Goal: Task Accomplishment & Management: Manage account settings

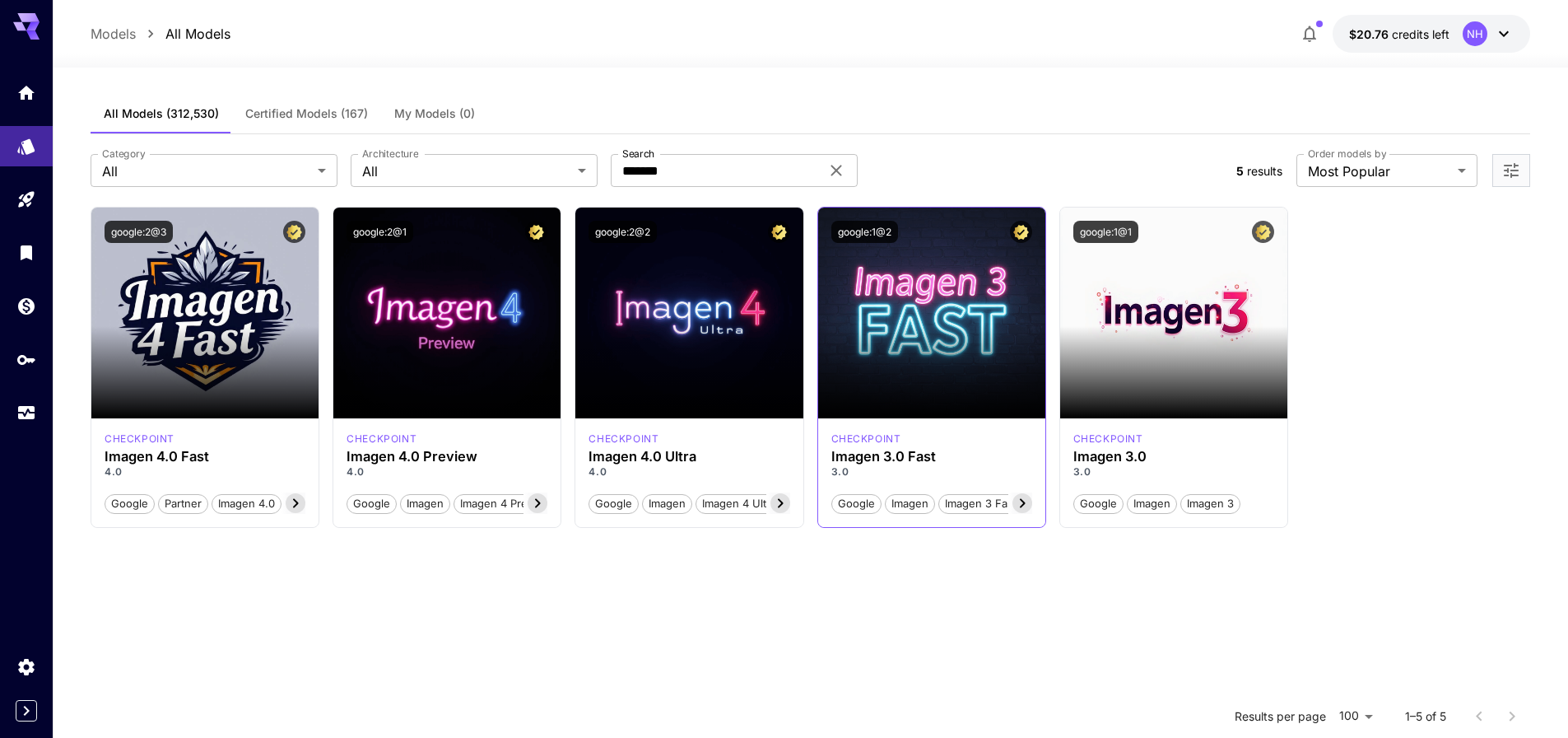
drag, startPoint x: 1108, startPoint y: 542, endPoint x: 955, endPoint y: 523, distance: 154.2
click at [1108, 541] on section "Launch in Playground google:2@3 checkpoint Imagen 4.0 Fast 4.0 Google Partner I…" at bounding box center [809, 575] width 1439 height 738
click at [1469, 59] on div at bounding box center [809, 57] width 1515 height 19
click at [1483, 29] on div "NH" at bounding box center [1474, 33] width 24 height 24
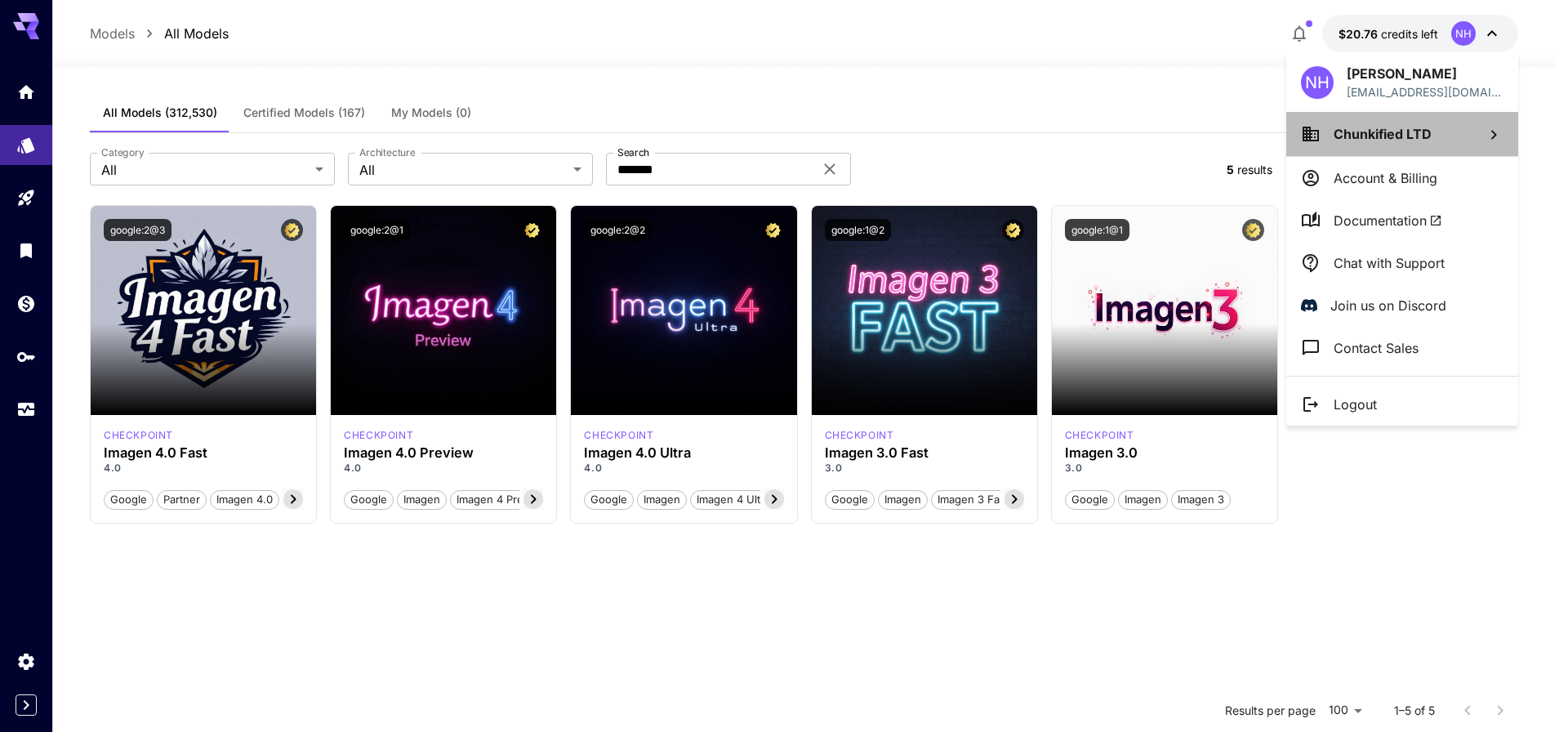
click at [1415, 131] on span "Chunkified LTD" at bounding box center [1382, 134] width 98 height 17
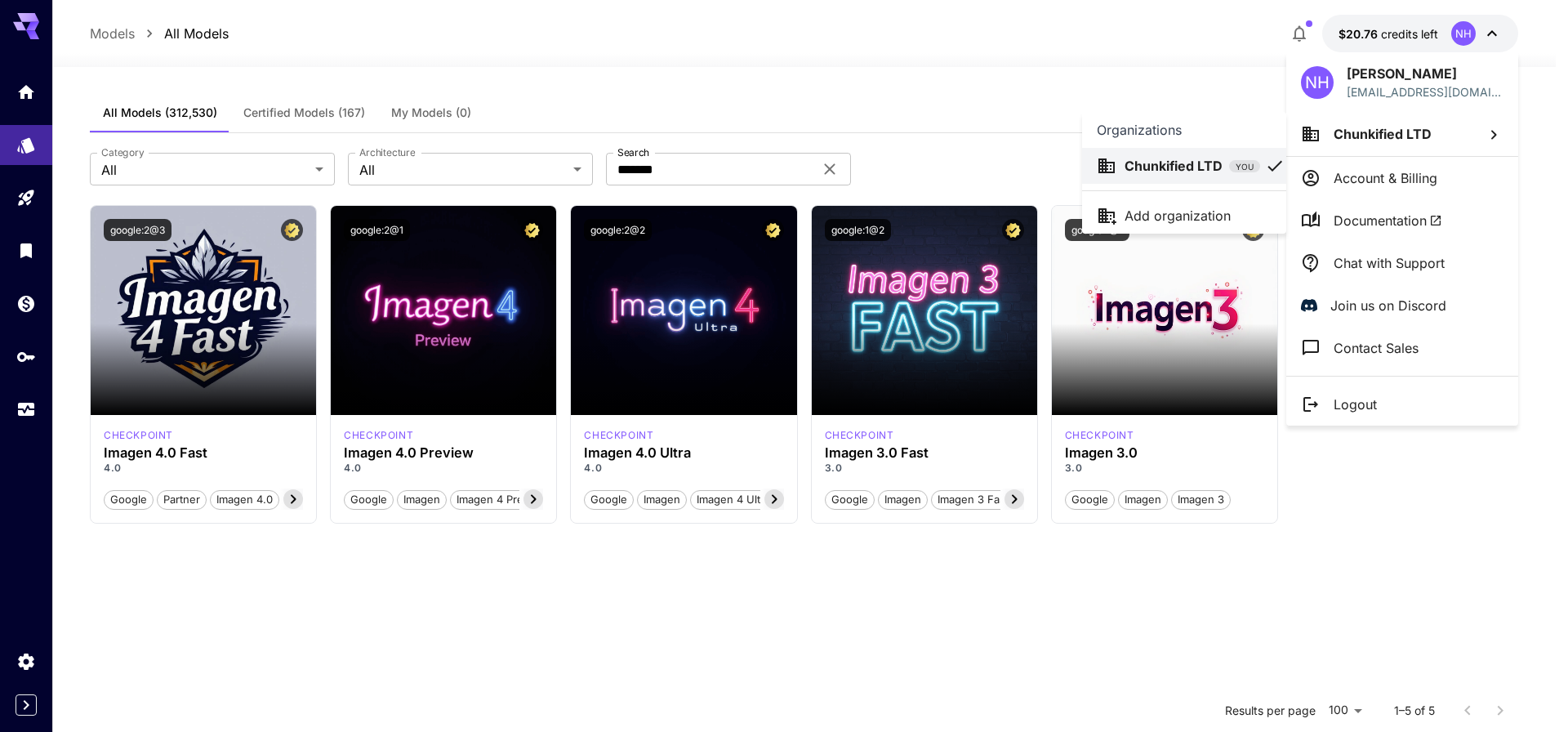
click at [1404, 82] on div at bounding box center [784, 366] width 1568 height 732
click at [1387, 75] on p "[PERSON_NAME]" at bounding box center [1425, 73] width 156 height 19
drag, startPoint x: 1284, startPoint y: 74, endPoint x: 1299, endPoint y: 78, distance: 15.5
click at [261, 75] on div "NH [PERSON_NAME] [EMAIL_ADDRESS][DOMAIN_NAME] Chunkified LTD Account & Billing …" at bounding box center [131, 366] width 261 height 732
click at [1325, 84] on div "NH" at bounding box center [1317, 82] width 33 height 33
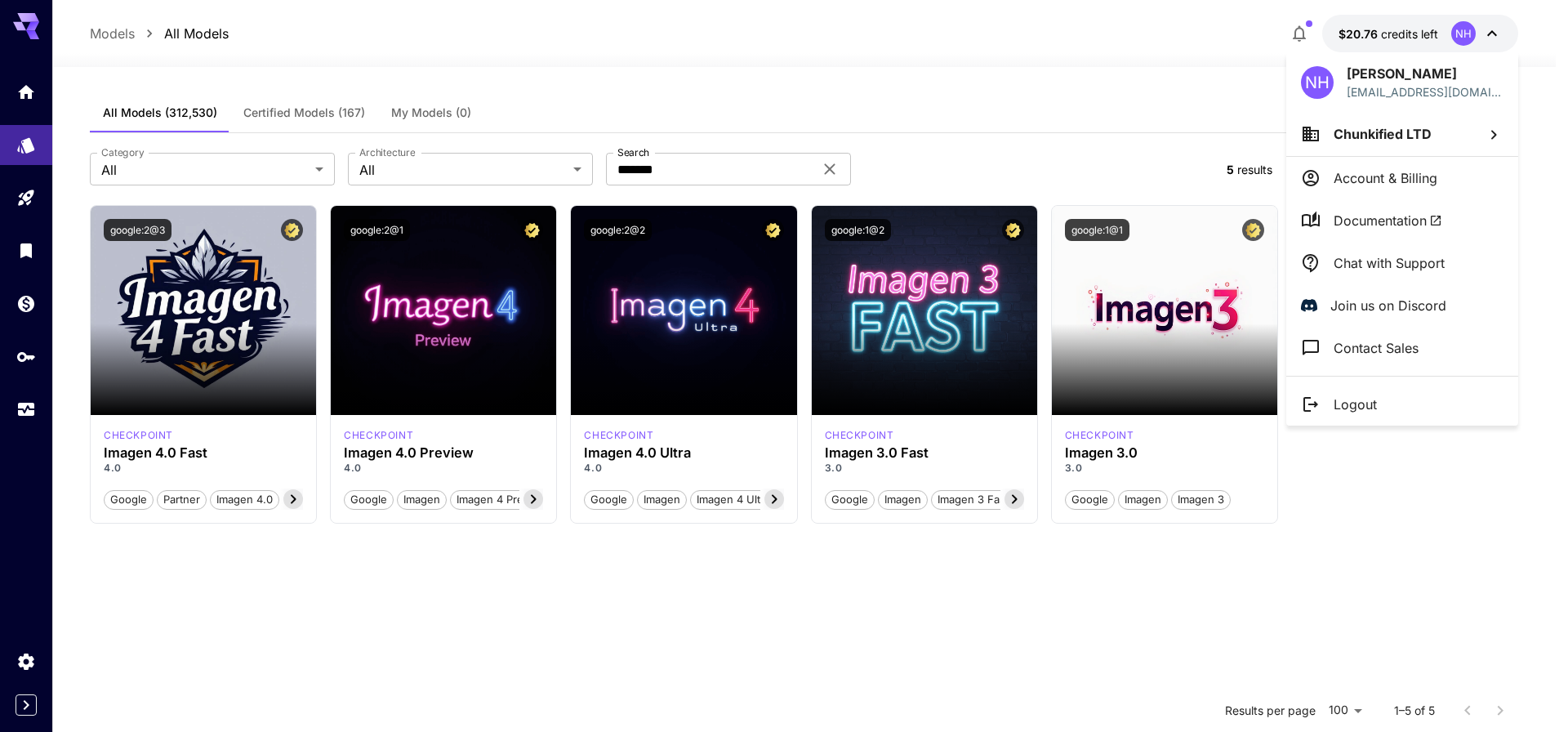
drag, startPoint x: 1085, startPoint y: 122, endPoint x: 1325, endPoint y: 266, distance: 279.9
click at [1092, 123] on div at bounding box center [784, 366] width 1568 height 732
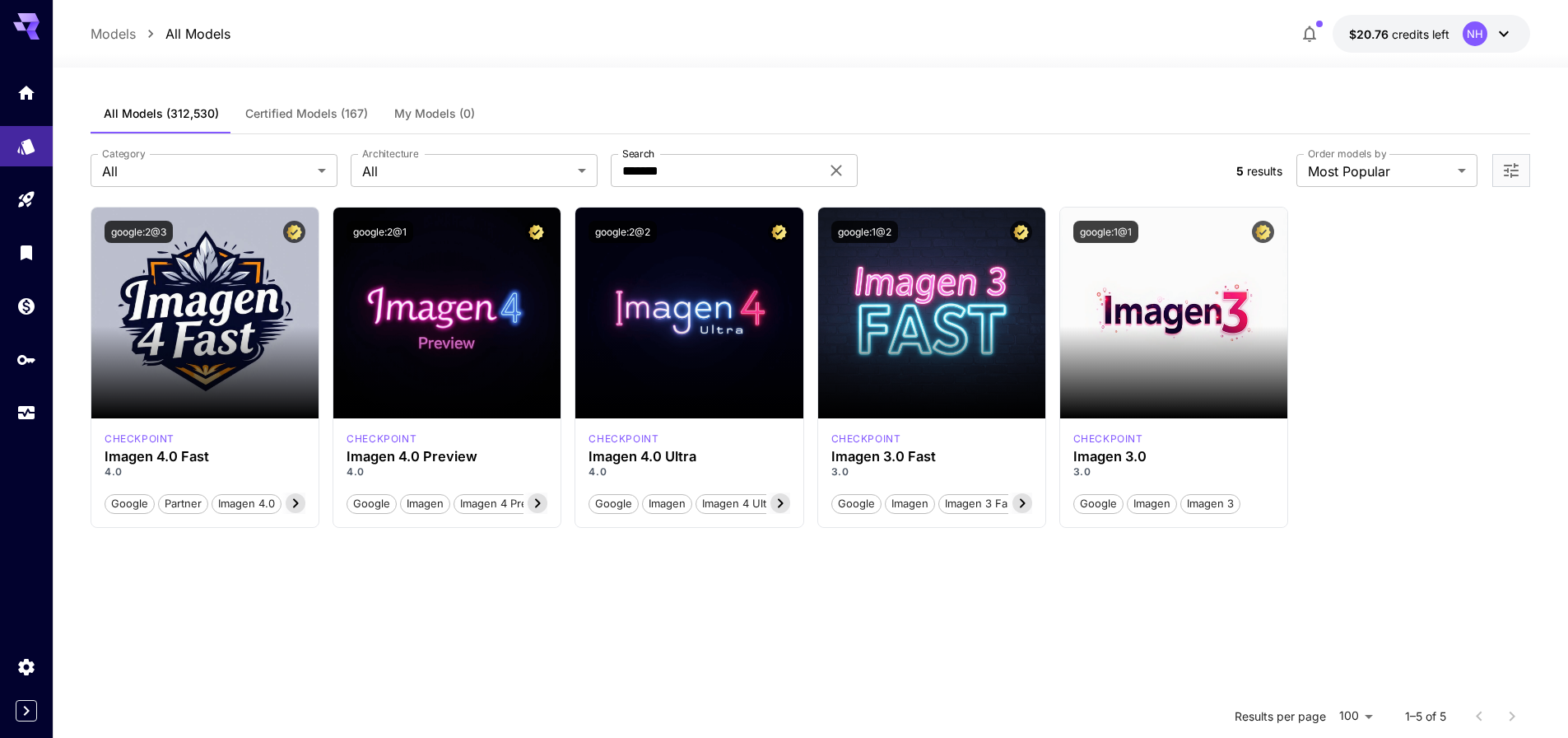
click at [1512, 31] on icon at bounding box center [1503, 33] width 19 height 19
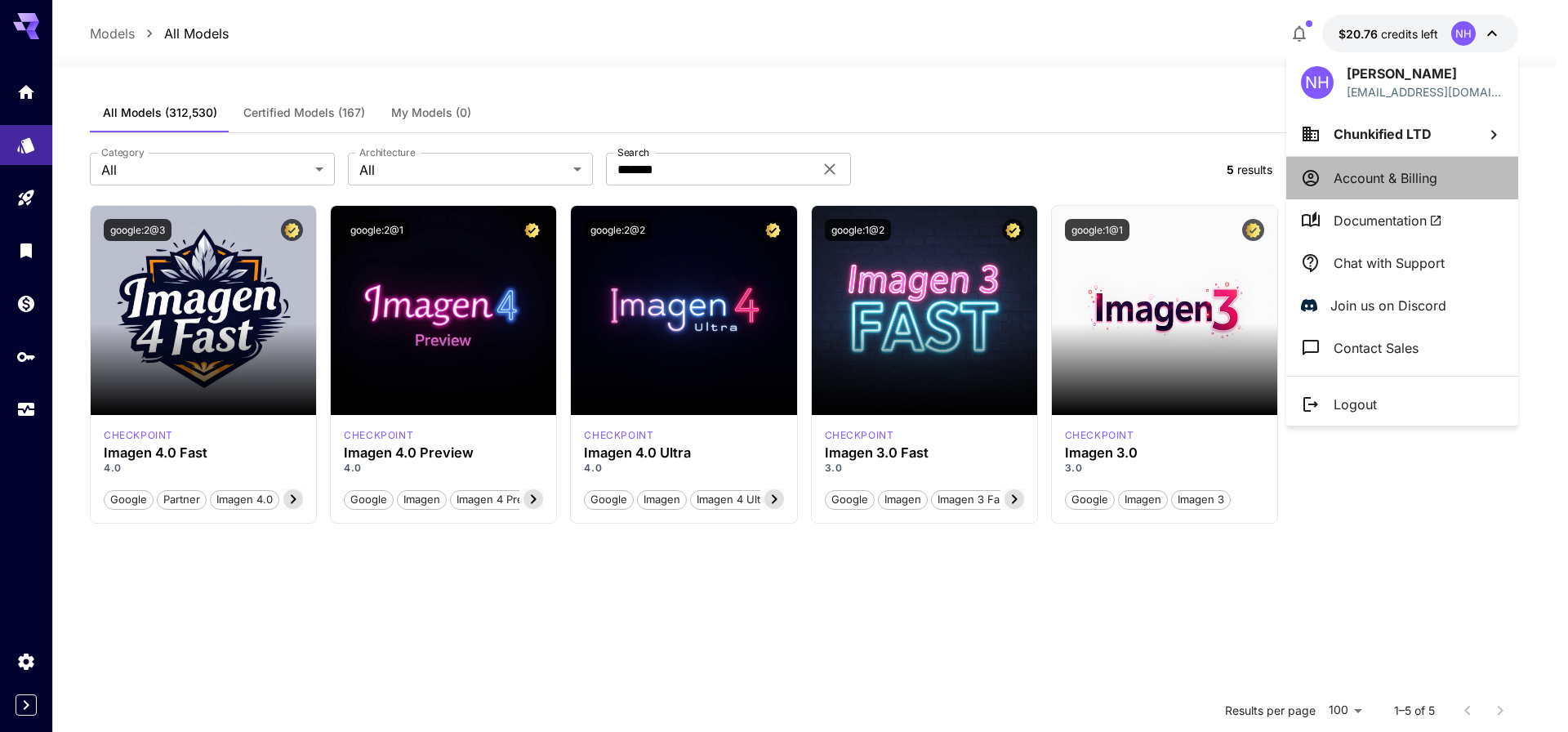
click at [1410, 177] on p "Account & Billing" at bounding box center [1386, 177] width 104 height 19
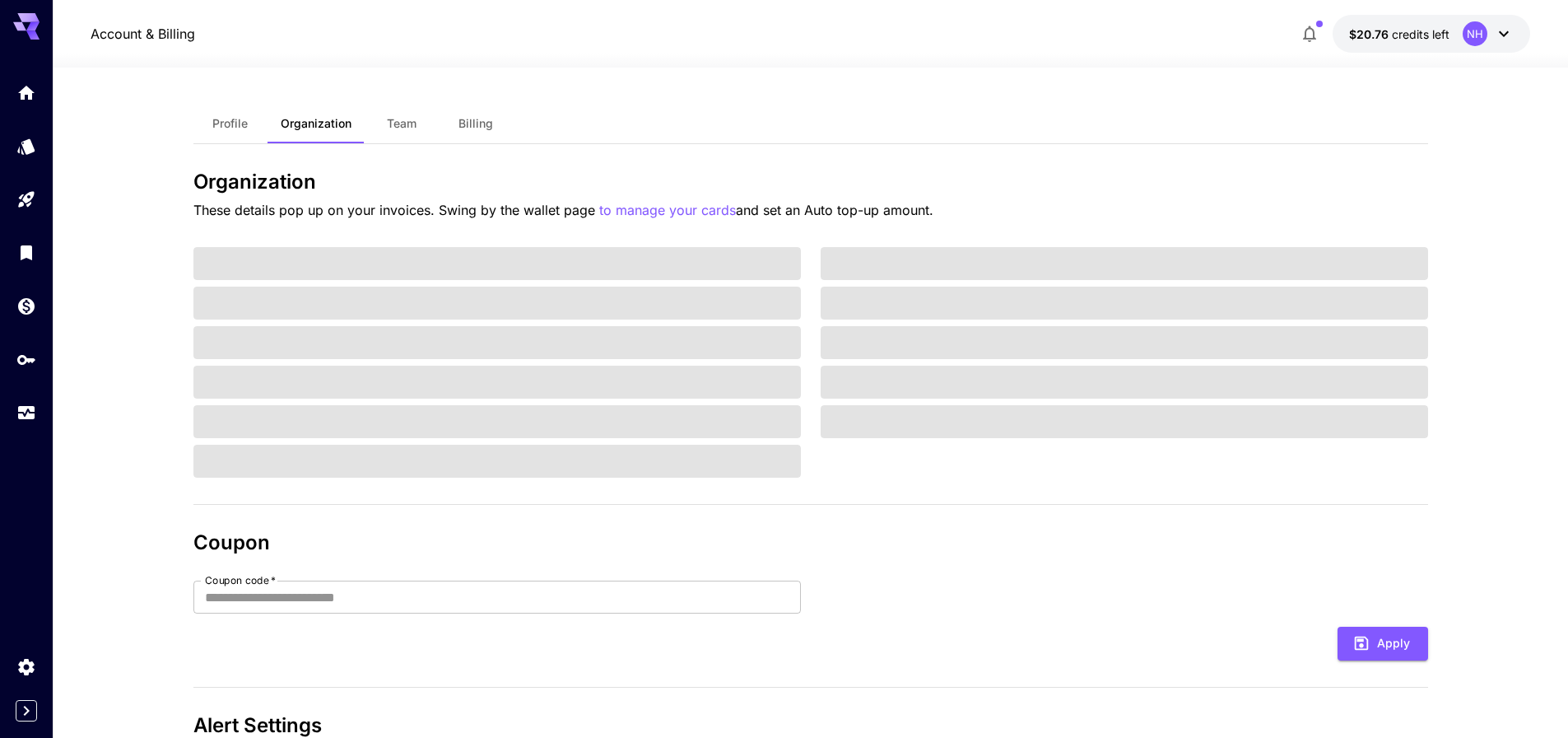
click at [1482, 30] on div "NH" at bounding box center [1474, 33] width 24 height 24
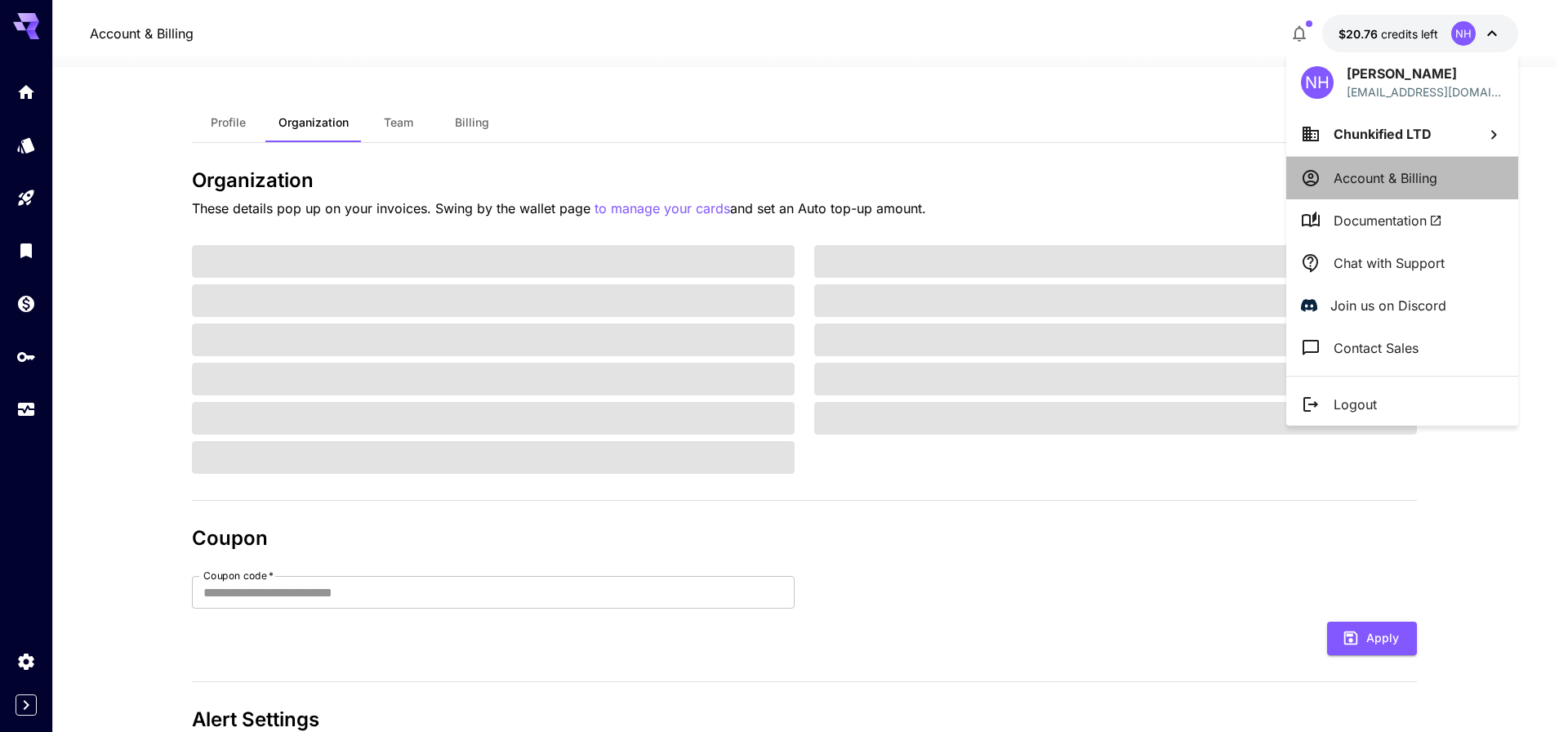
click at [1418, 185] on p "Account & Billing" at bounding box center [1386, 177] width 104 height 19
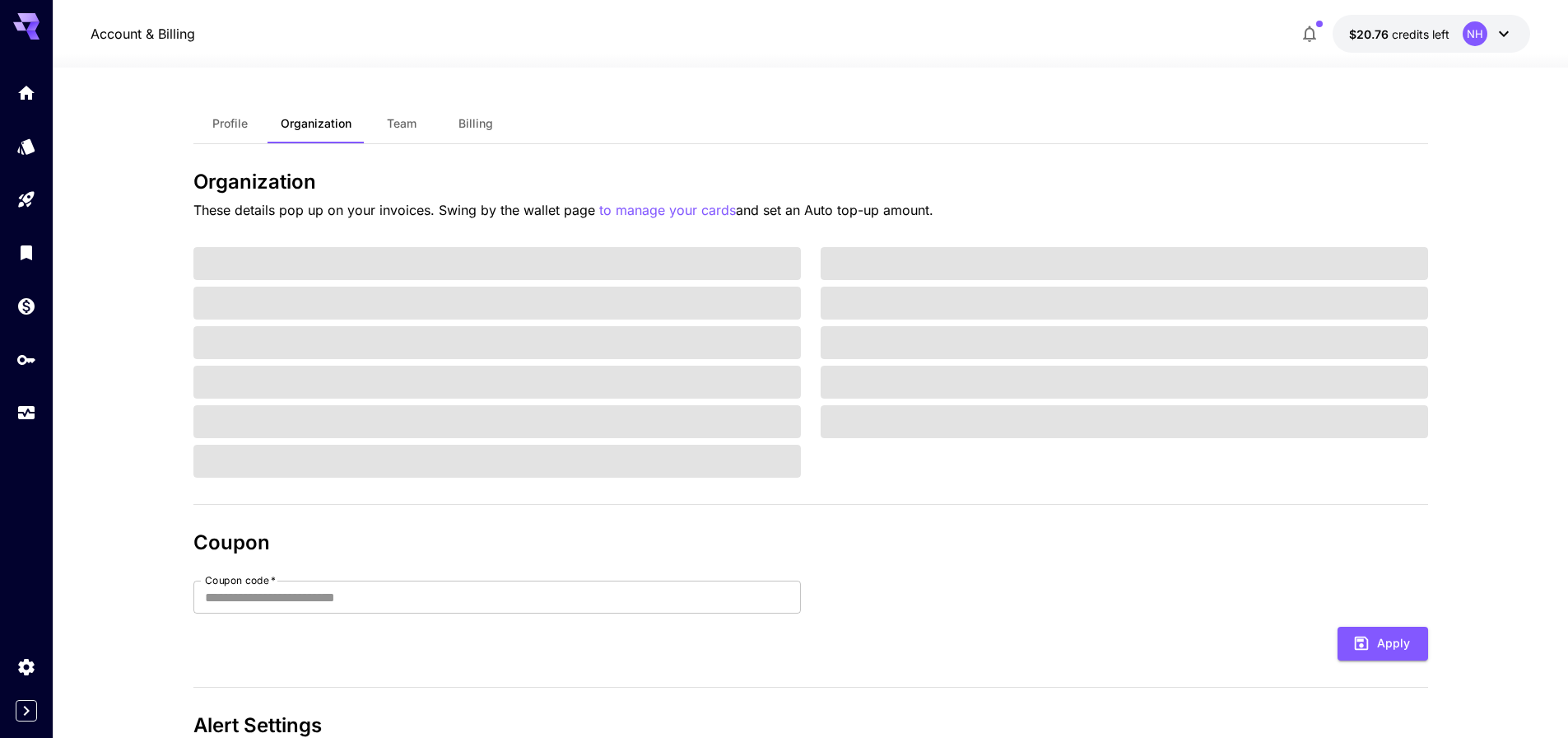
click at [1499, 36] on icon at bounding box center [1503, 33] width 19 height 19
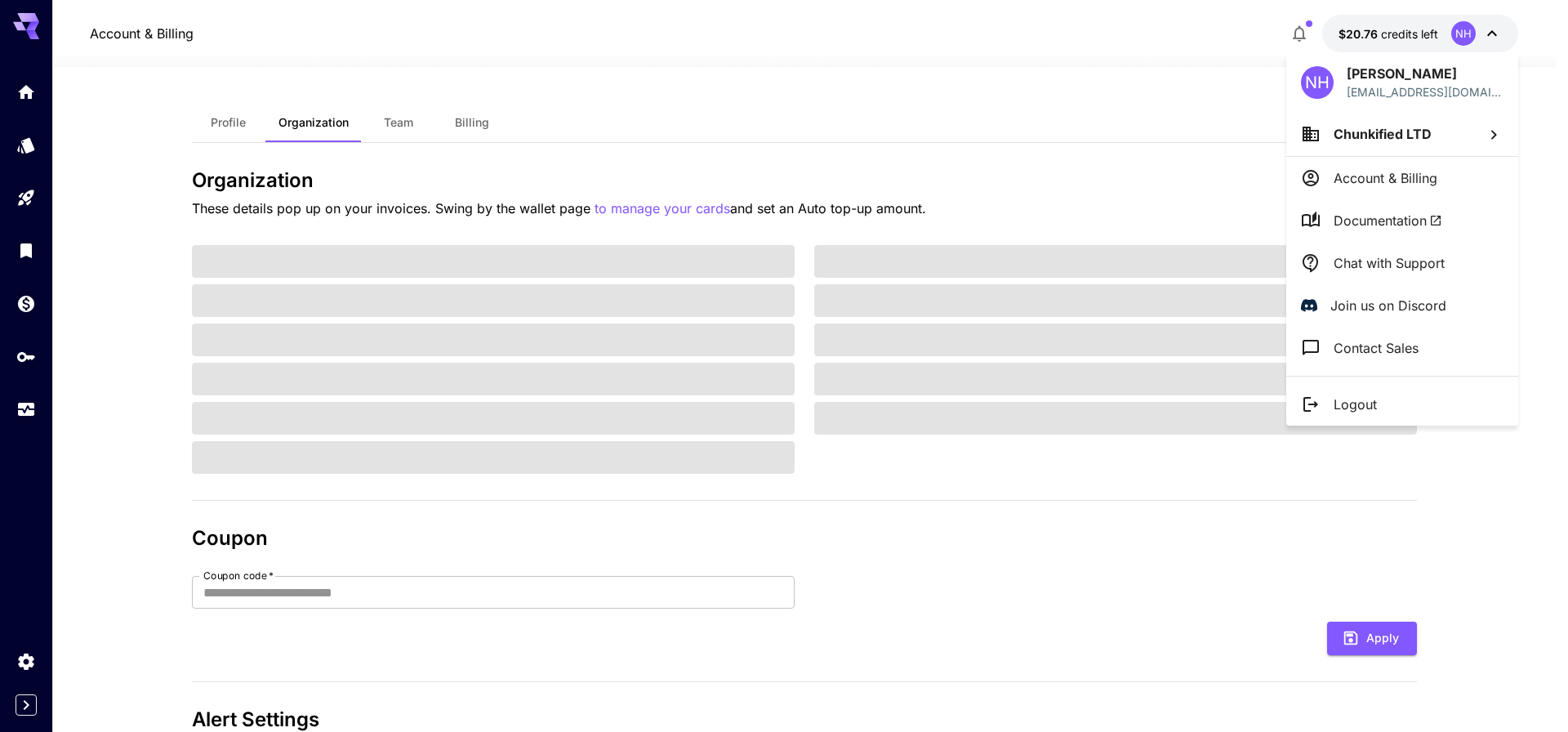
click at [1413, 76] on p "[PERSON_NAME]" at bounding box center [1425, 73] width 156 height 19
click at [1384, 151] on li "Chunkified LTD" at bounding box center [1401, 134] width 232 height 44
click at [1201, 169] on p "Chunkified LTD" at bounding box center [1173, 165] width 98 height 19
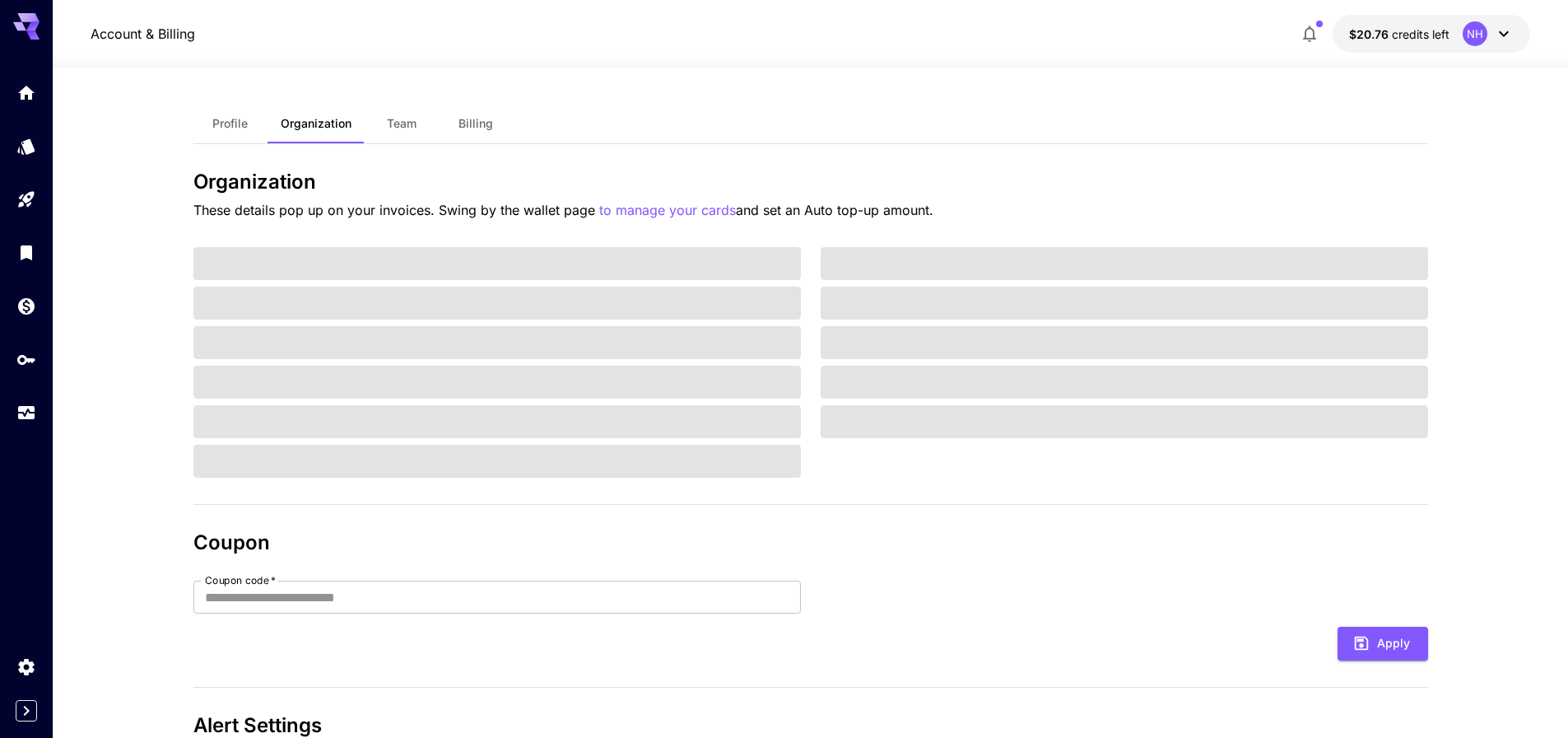
click at [1494, 38] on icon at bounding box center [1503, 33] width 19 height 19
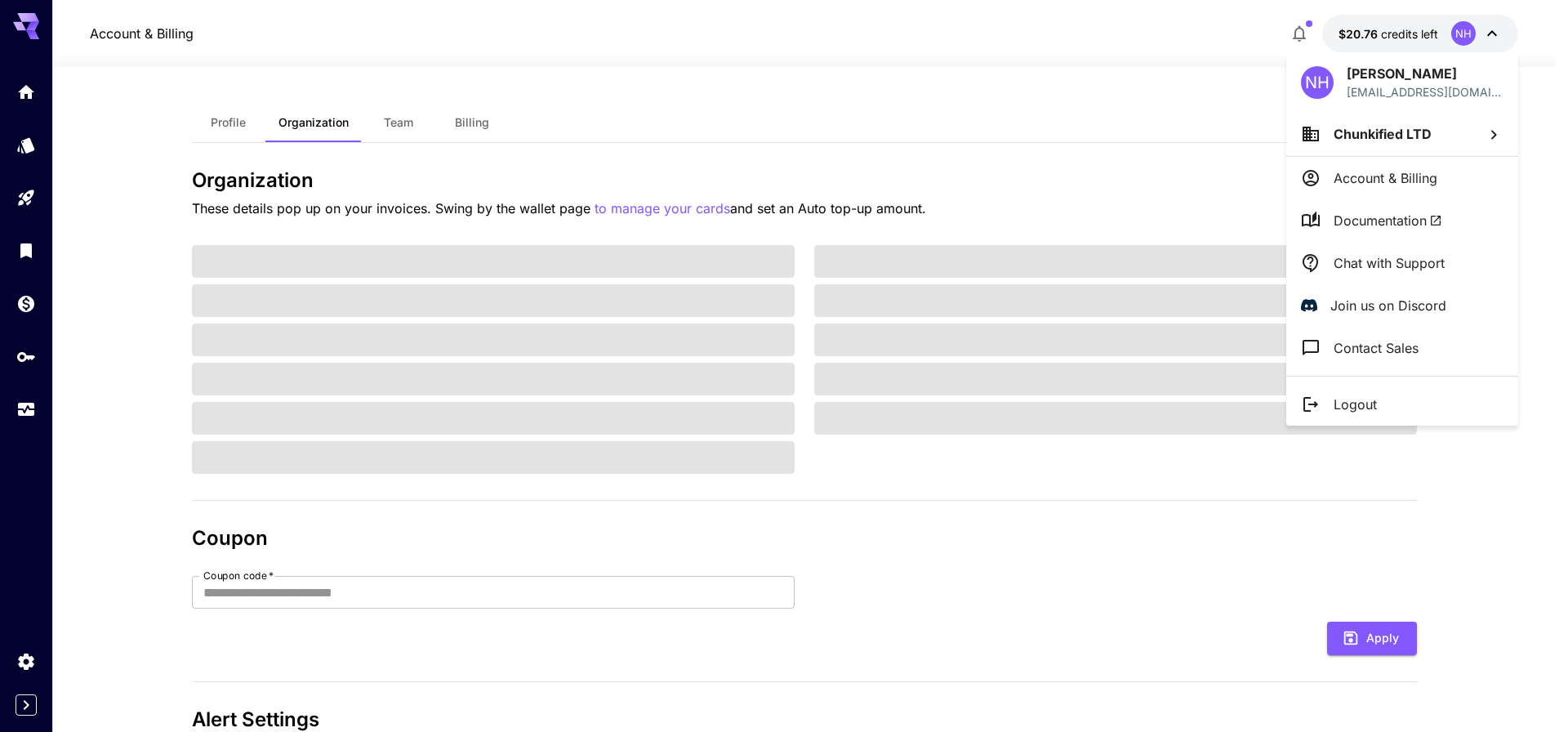
click at [1432, 256] on p "Chat with Support" at bounding box center [1389, 263] width 111 height 19
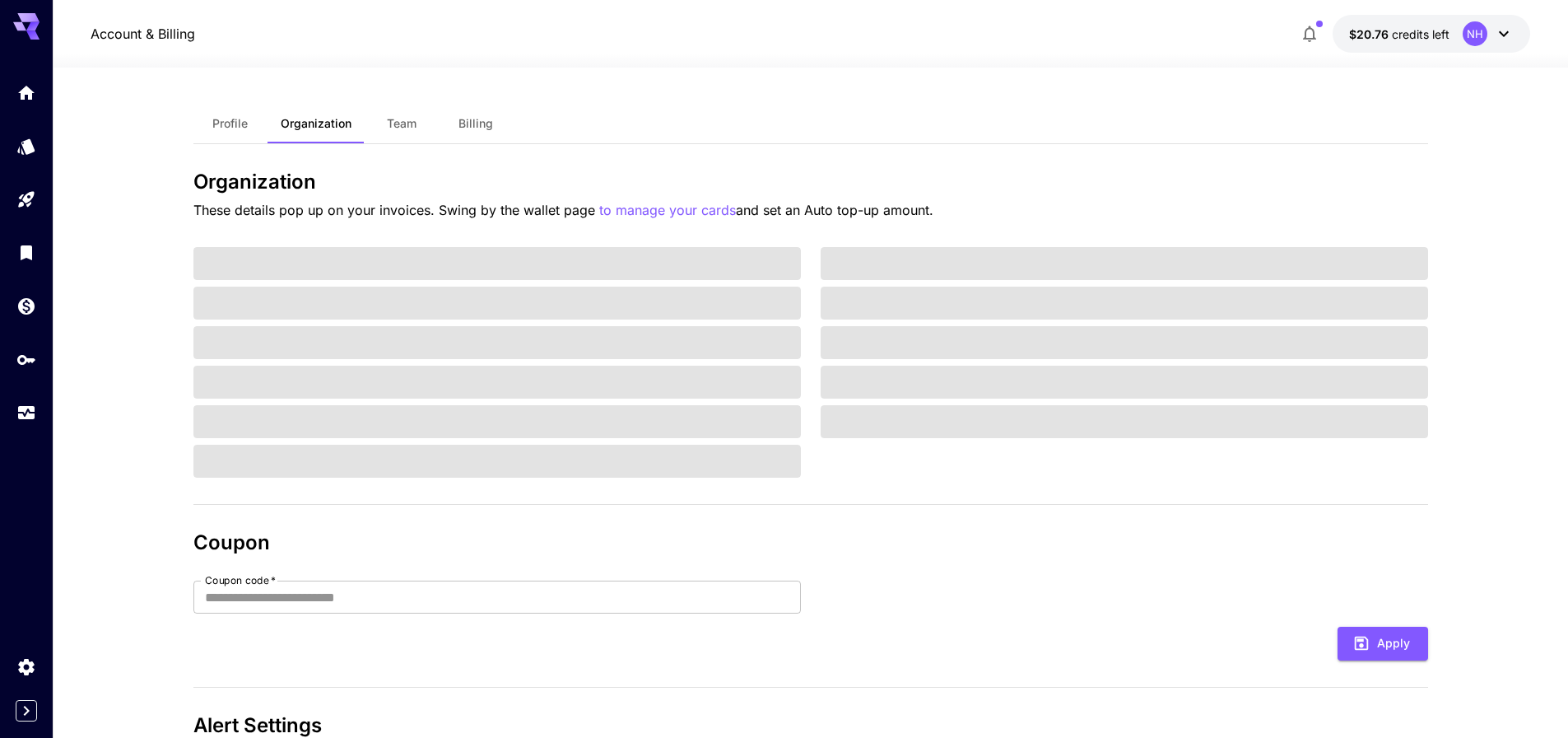
click at [1451, 32] on button "$20.76 credits left NH" at bounding box center [1431, 34] width 197 height 38
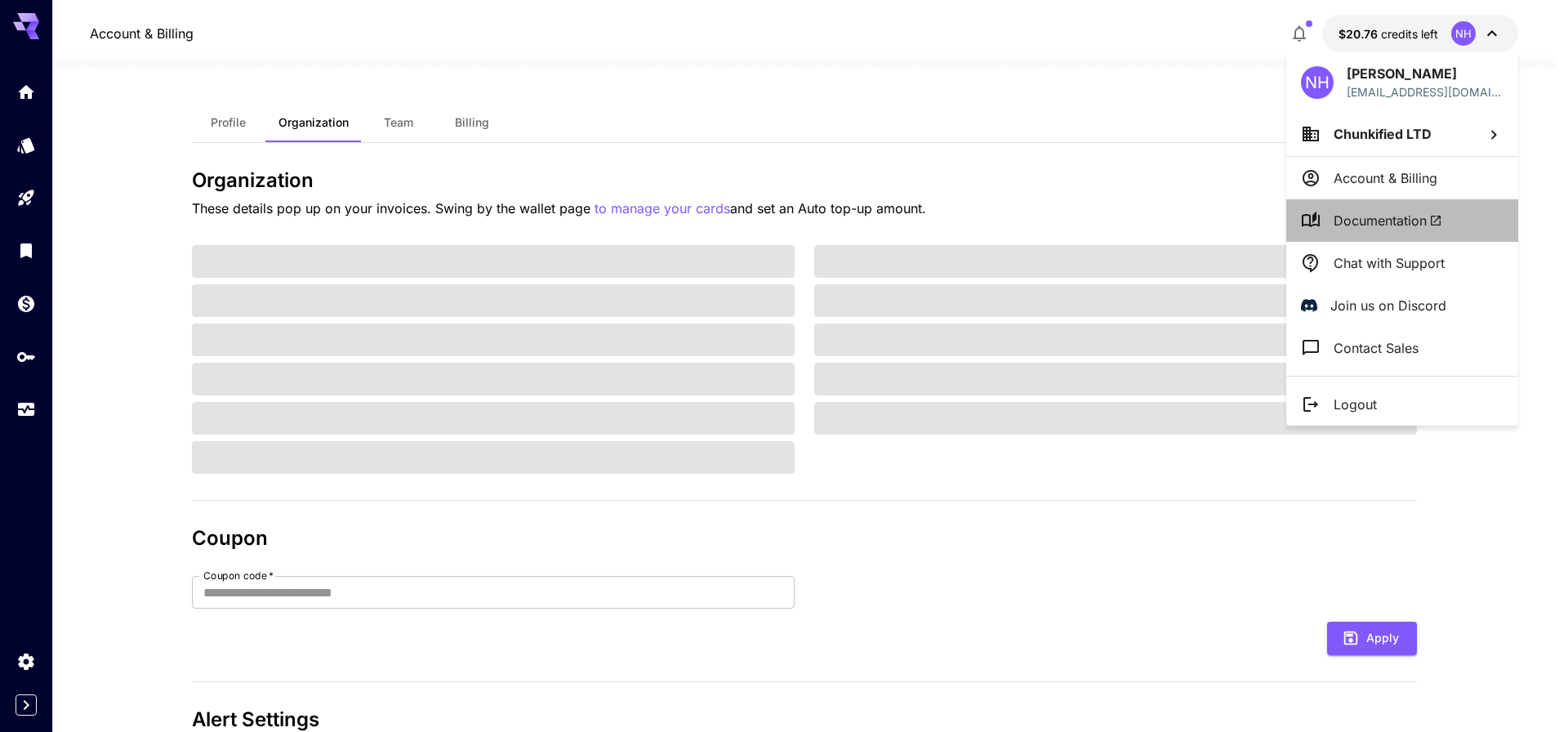
click at [1408, 211] on span "Documentation" at bounding box center [1388, 220] width 109 height 19
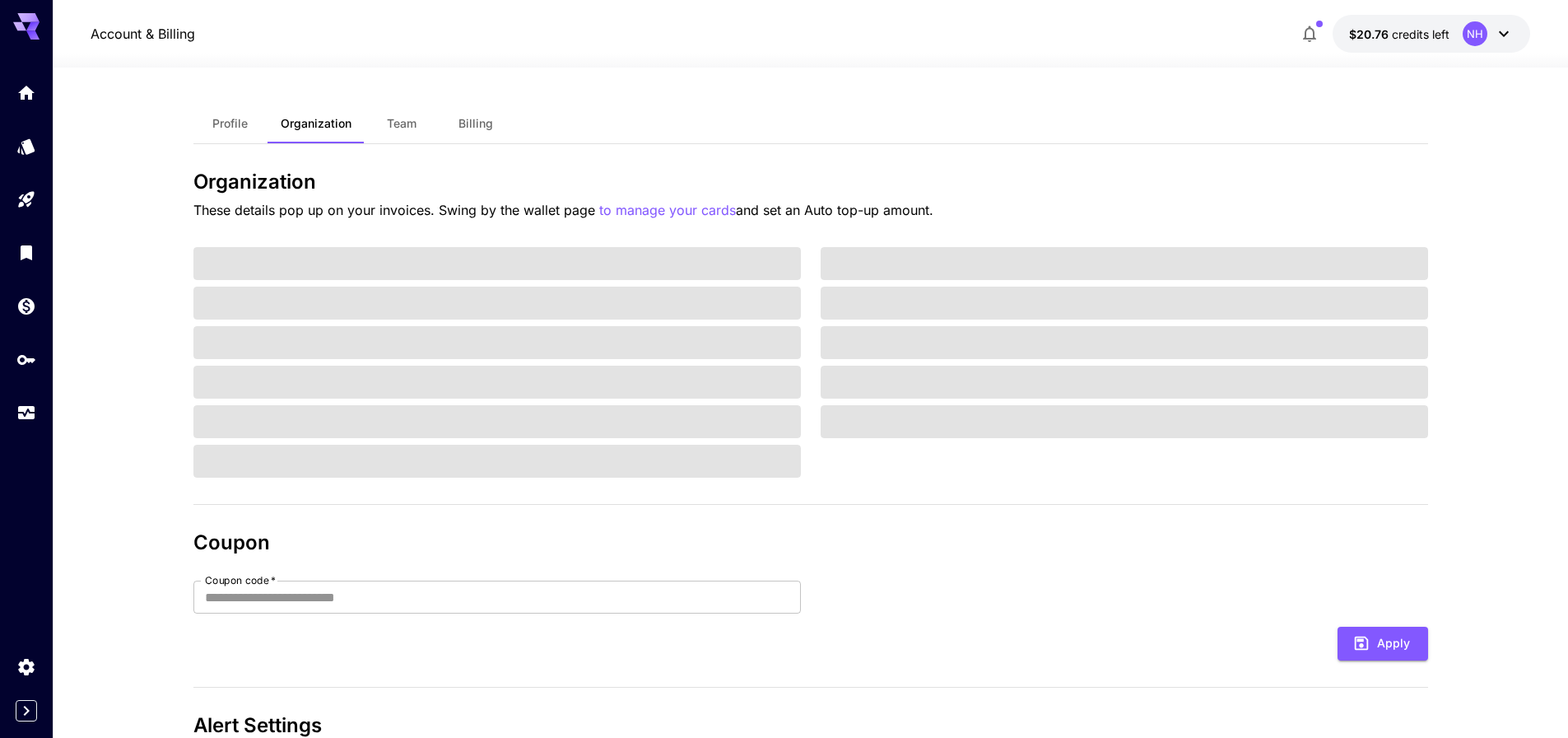
click at [139, 37] on p "Account & Billing" at bounding box center [142, 33] width 105 height 19
click at [1436, 25] on p "$20.76 credits left" at bounding box center [1399, 34] width 100 height 17
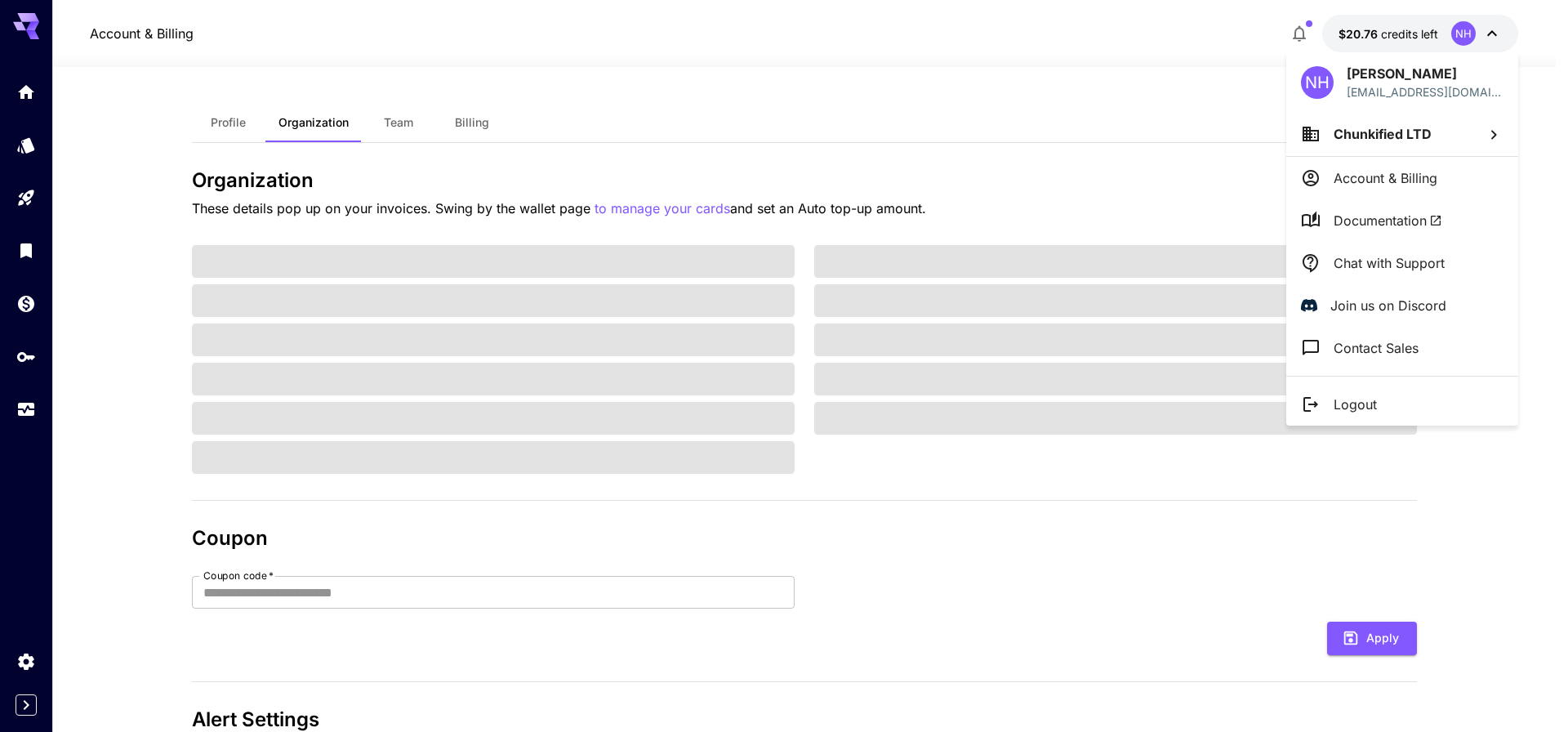
click at [1356, 74] on p "[PERSON_NAME]" at bounding box center [1425, 73] width 156 height 19
click at [1304, 83] on div "NH" at bounding box center [1317, 82] width 33 height 33
click at [573, 91] on div at bounding box center [784, 366] width 1568 height 732
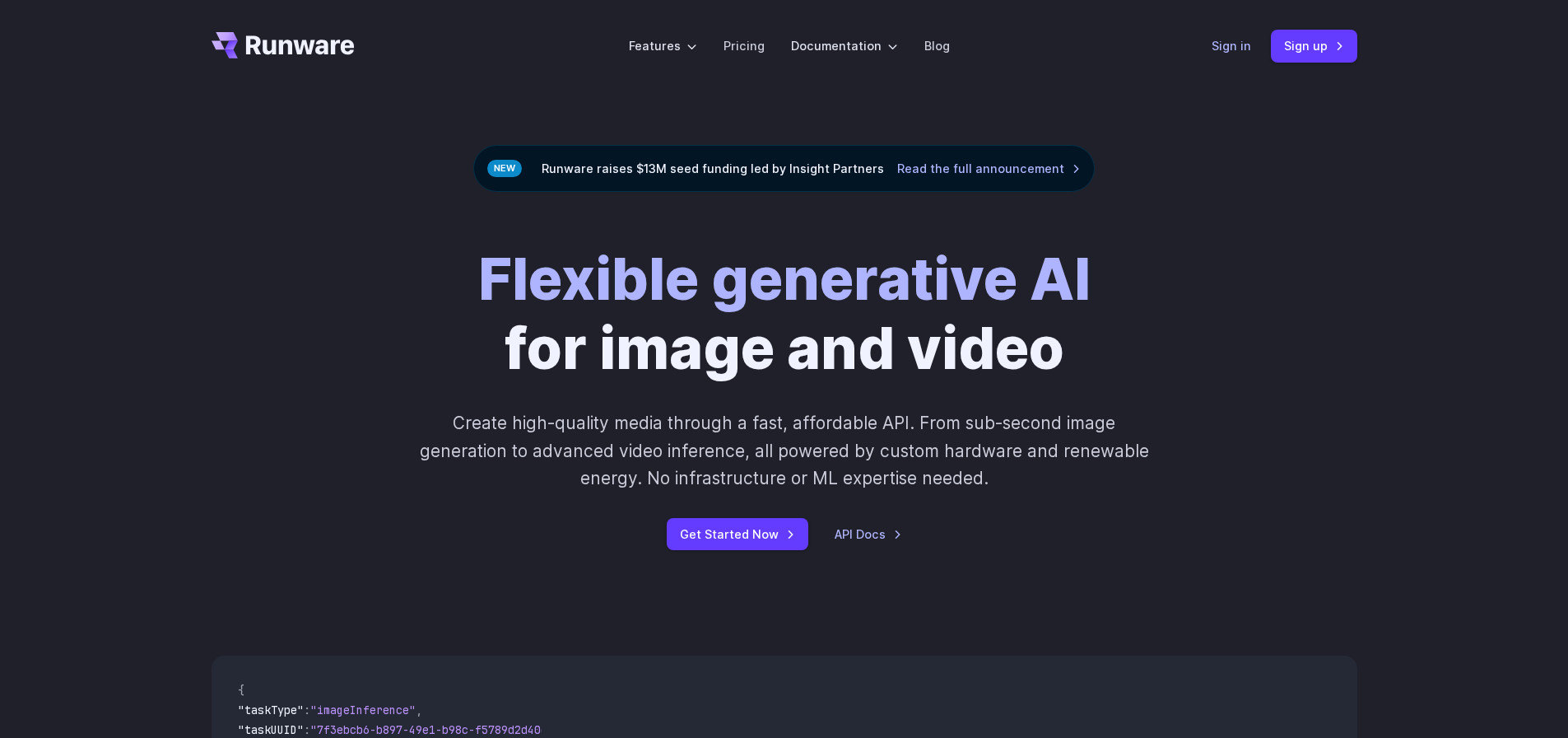
click at [1242, 47] on link "Sign in" at bounding box center [1231, 46] width 40 height 19
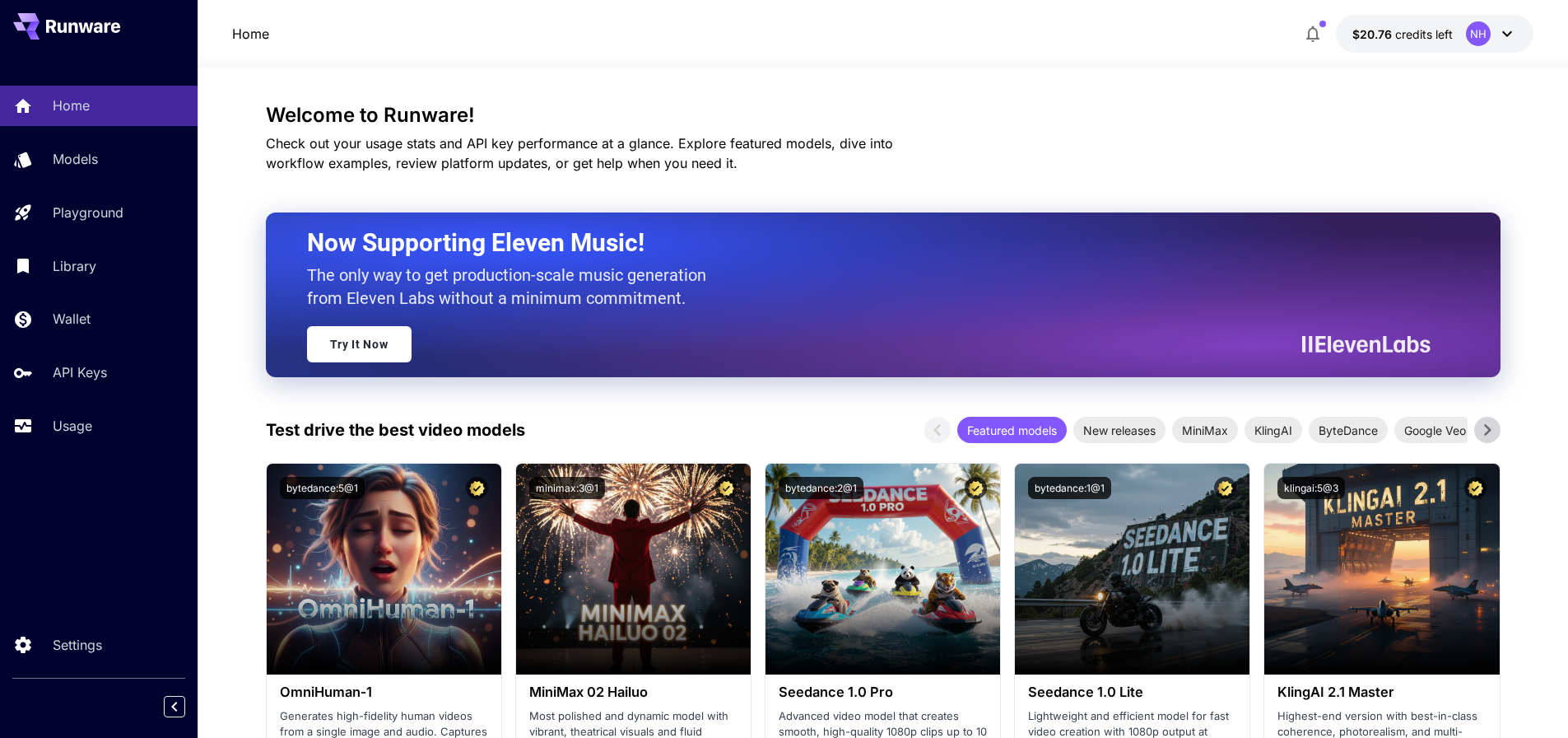
drag, startPoint x: 1454, startPoint y: 109, endPoint x: 1495, endPoint y: 46, distance: 75.2
click at [1454, 109] on h3 "Welcome to Runware!" at bounding box center [883, 115] width 1234 height 23
click at [1440, 15] on button "$20.76 credits left NH" at bounding box center [1434, 34] width 197 height 38
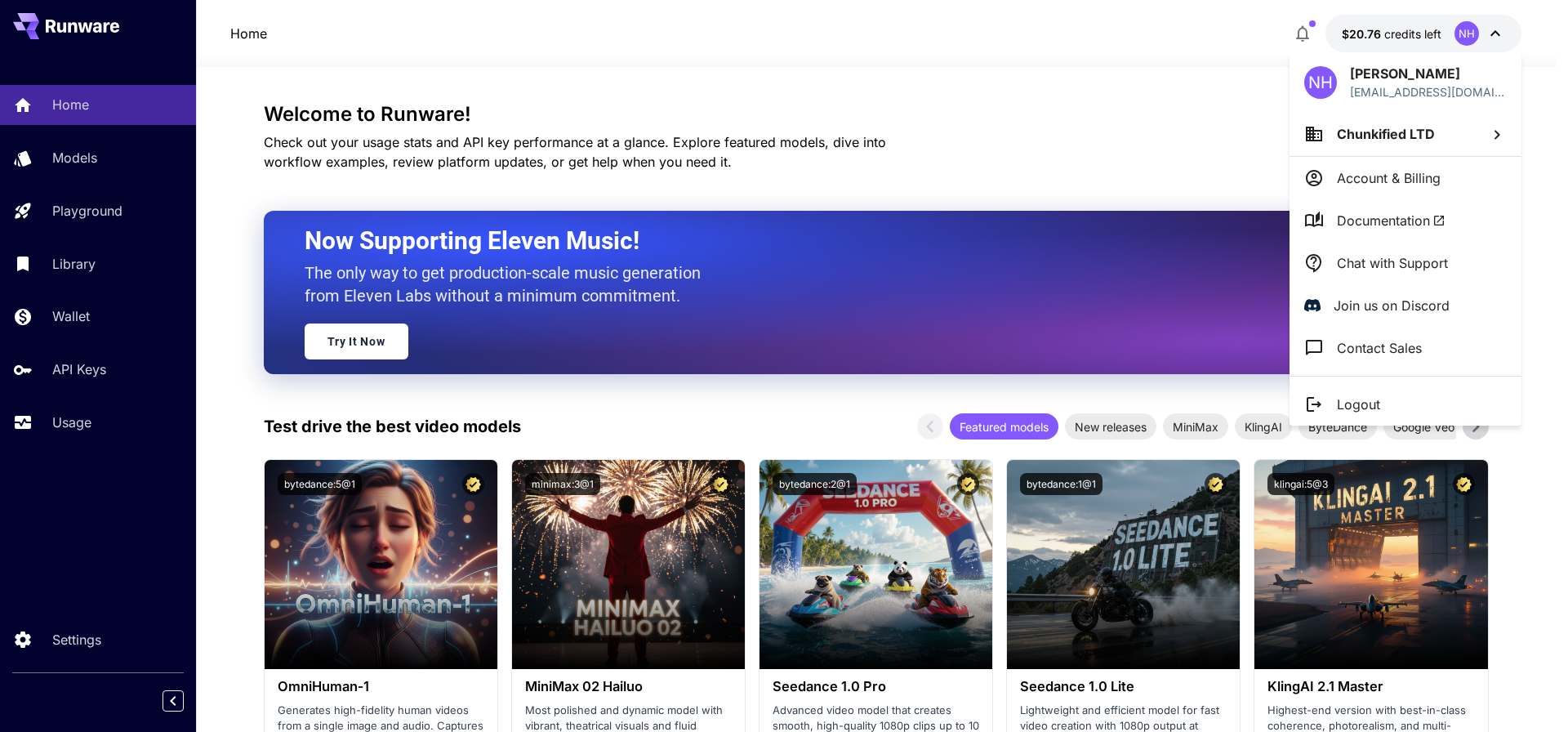
click at [1397, 90] on p "[EMAIL_ADDRESS][DOMAIN_NAME]" at bounding box center [1428, 92] width 156 height 17
click at [1396, 187] on p "Account & Billing" at bounding box center [1389, 177] width 104 height 19
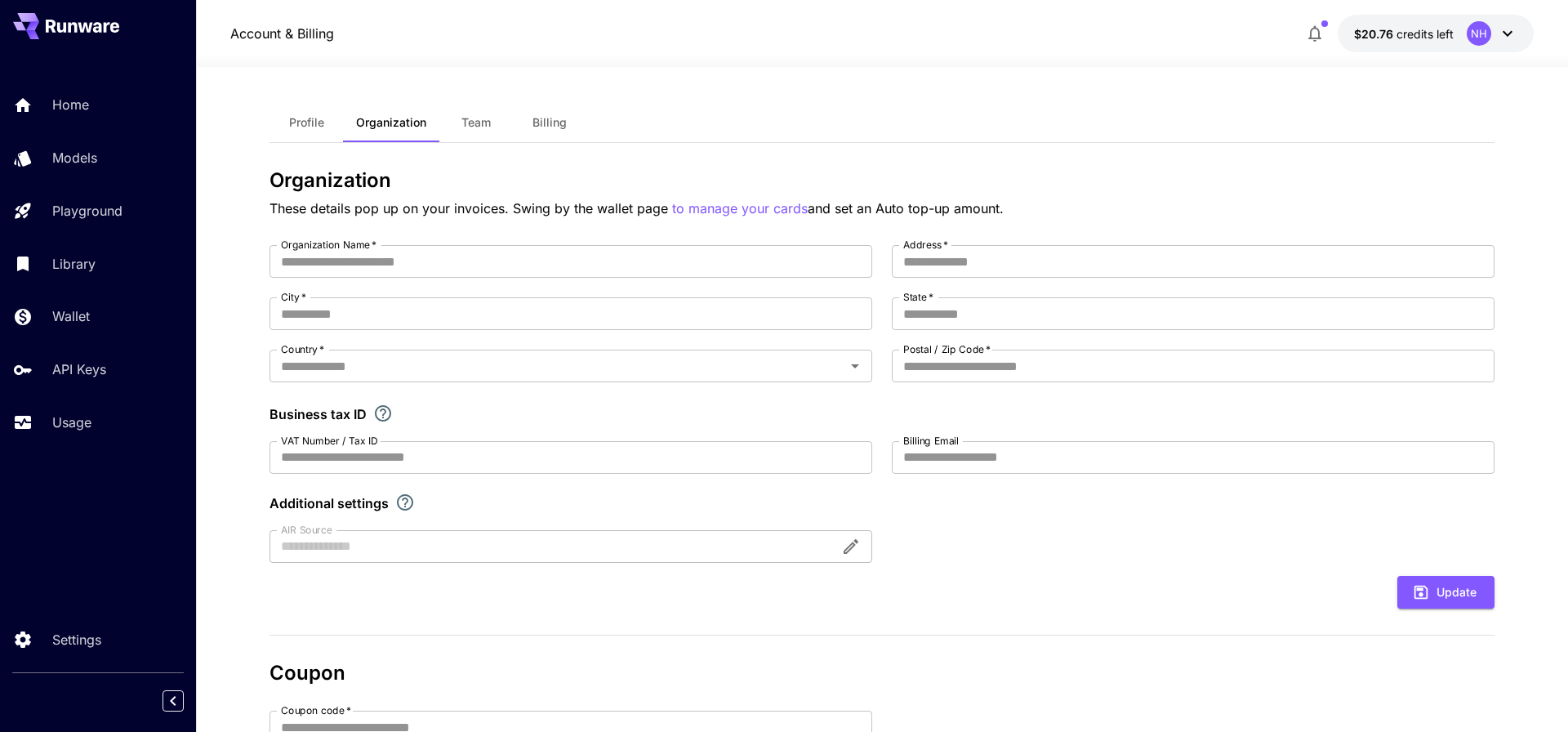
type input "**********"
type input "******"
type input "********"
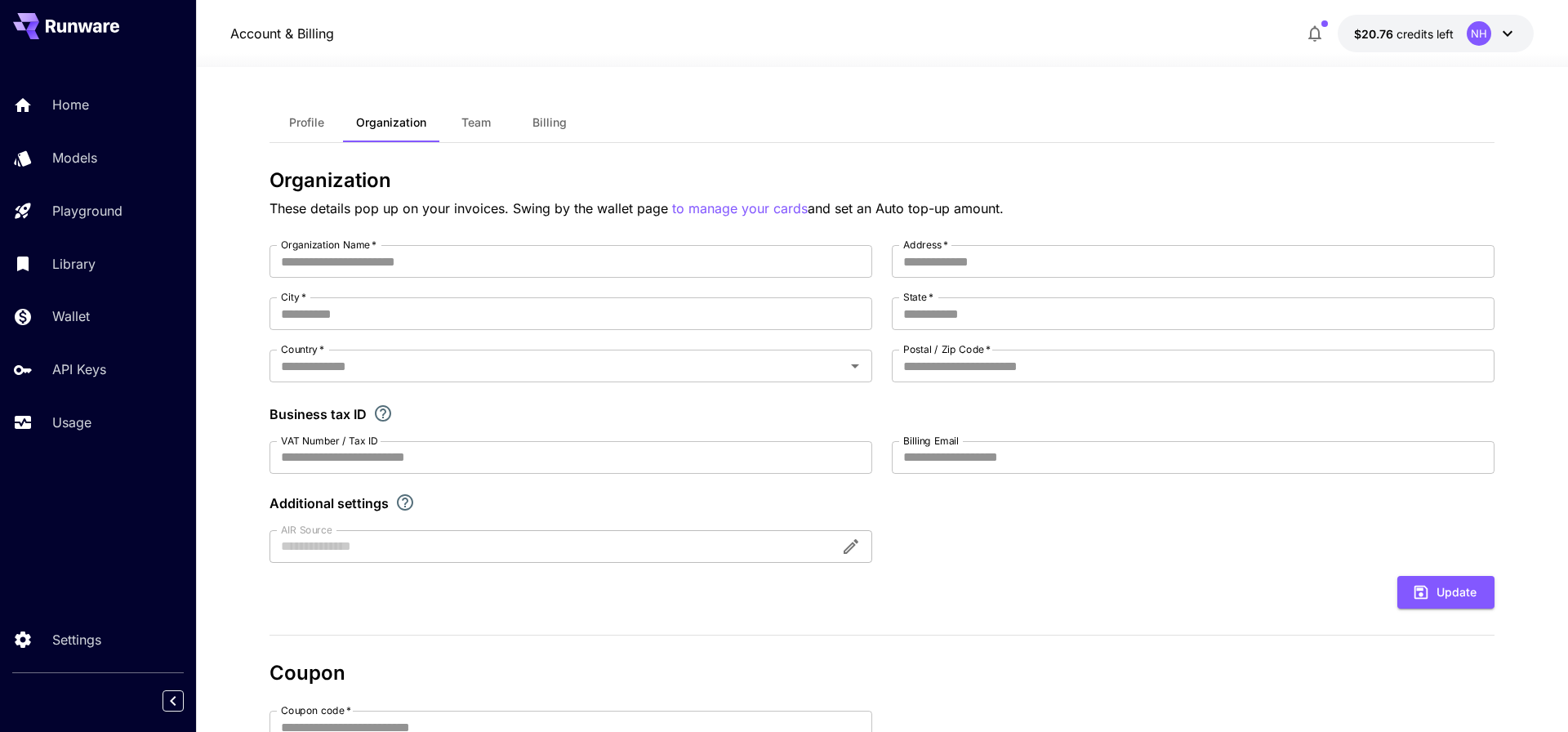
type input "**********"
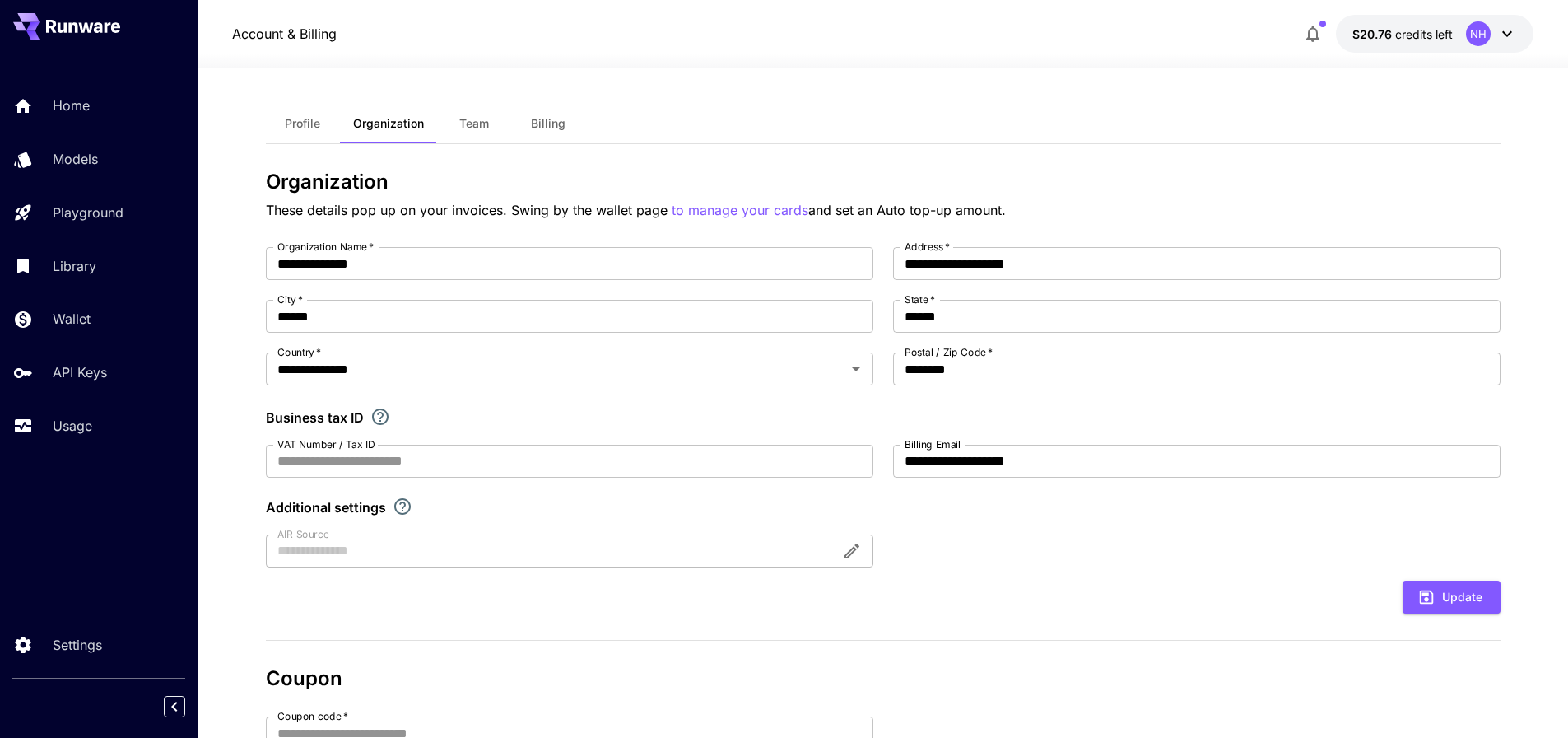
click at [1391, 22] on button "$20.76 credits left NH" at bounding box center [1434, 34] width 197 height 38
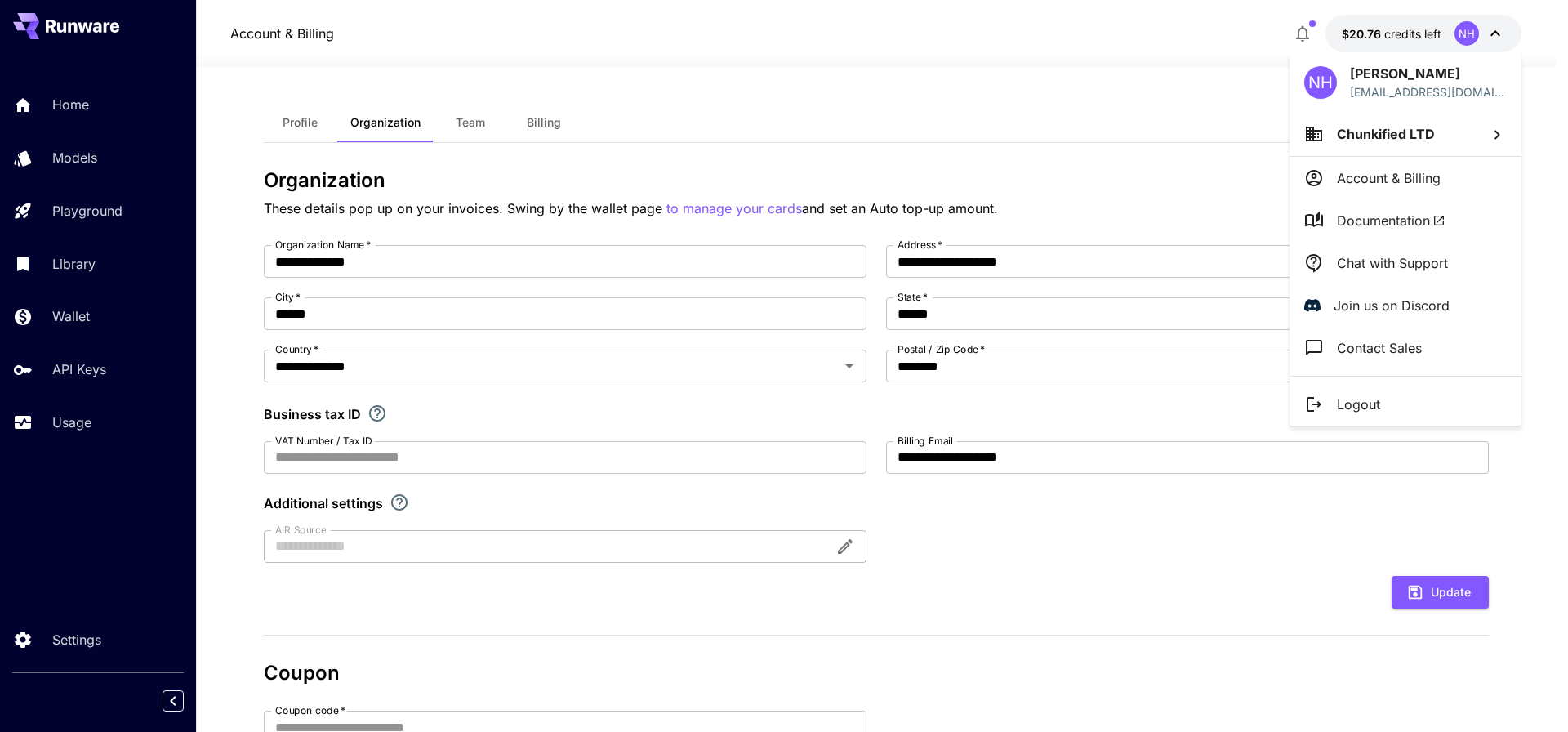
click at [1403, 186] on p "Account & Billing" at bounding box center [1389, 177] width 104 height 19
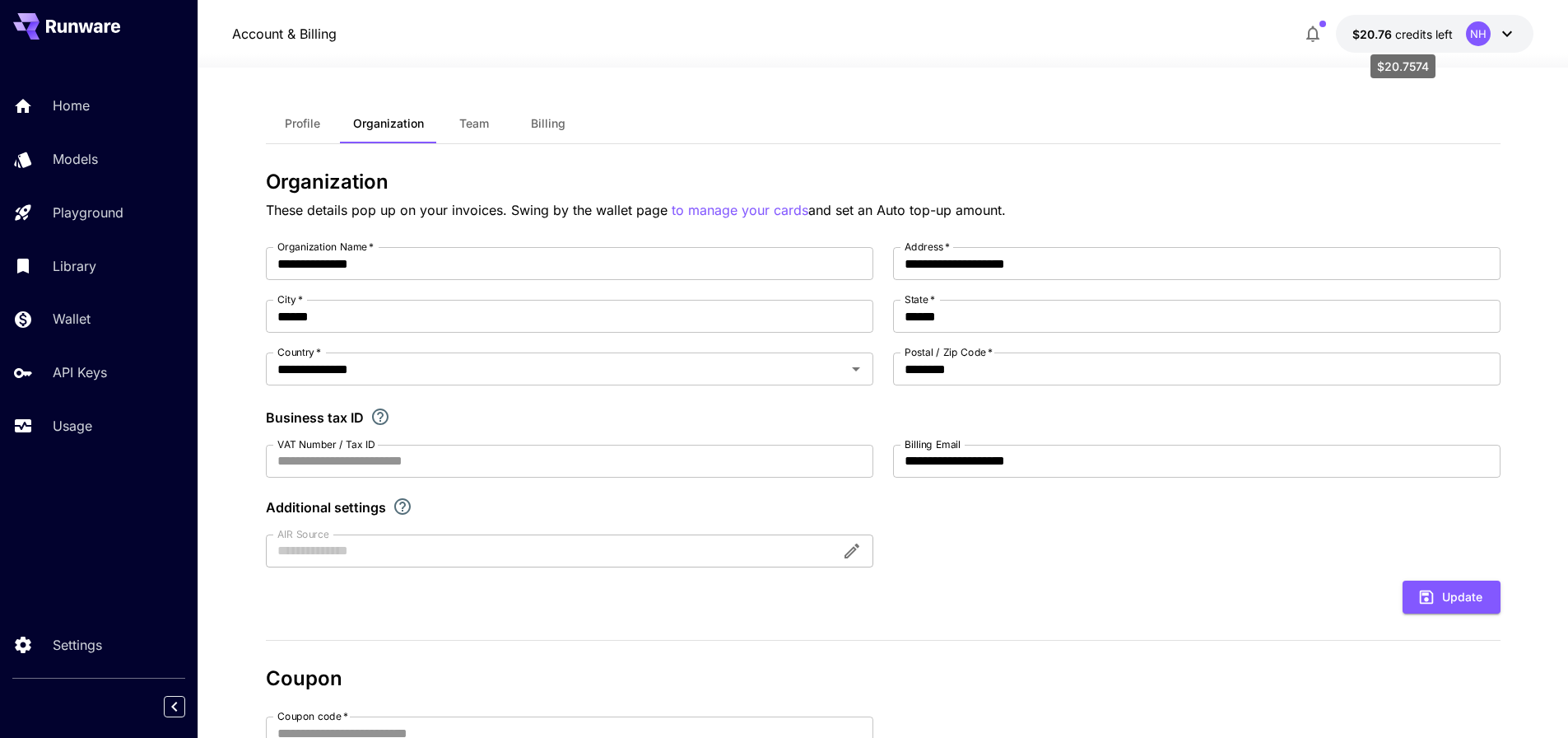
click at [1442, 31] on span "credits left" at bounding box center [1424, 34] width 57 height 14
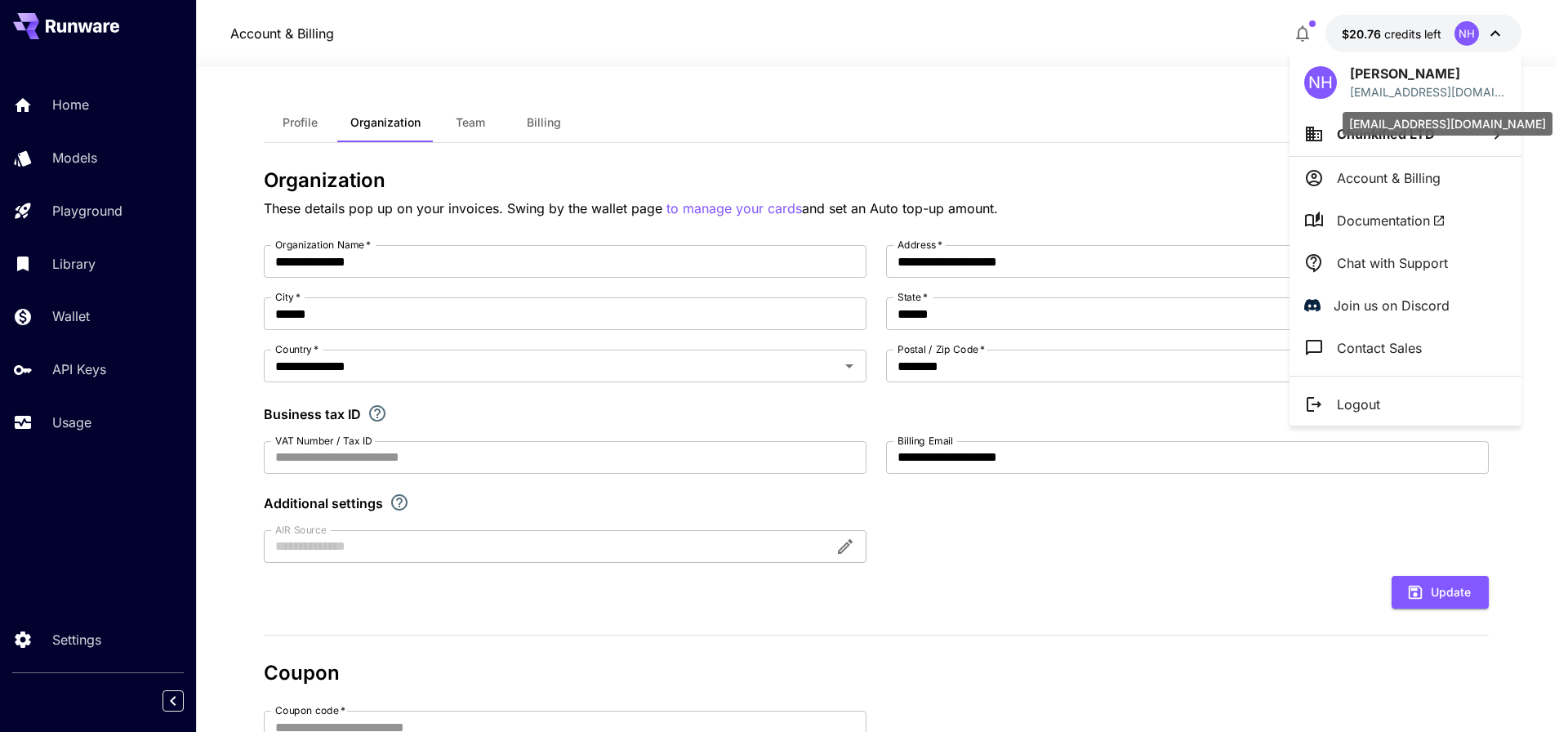
click at [1420, 94] on p "[EMAIL_ADDRESS][DOMAIN_NAME]" at bounding box center [1428, 92] width 156 height 17
click at [269, 67] on div at bounding box center [784, 366] width 1568 height 732
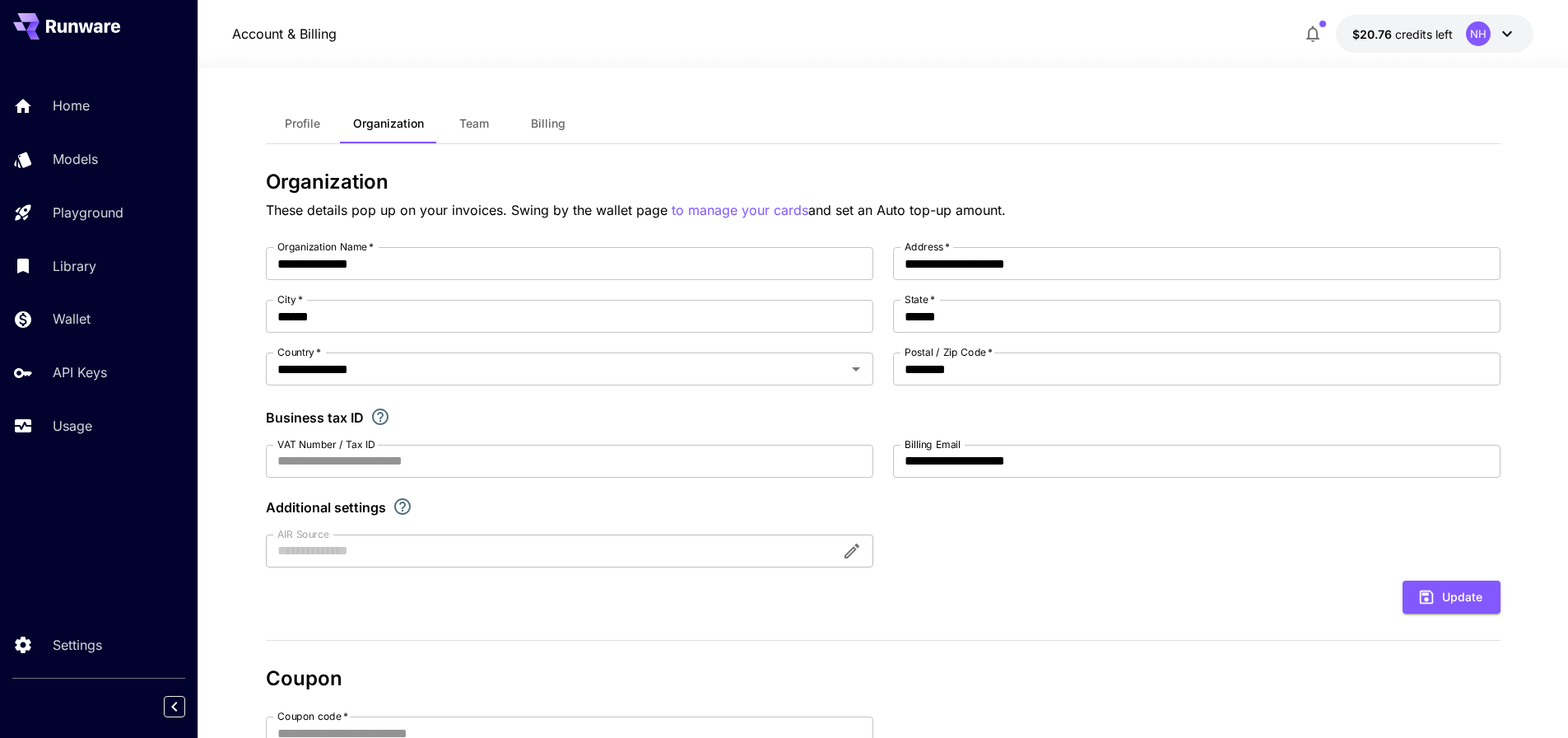
click at [83, 67] on div "NH [PERSON_NAME] [EMAIL_ADDRESS][DOMAIN_NAME] Chunkified LTD Account & Billing …" at bounding box center [132, 369] width 263 height 738
click at [93, 31] on icon at bounding box center [83, 26] width 74 height 13
click at [304, 113] on button "Profile" at bounding box center [303, 123] width 74 height 40
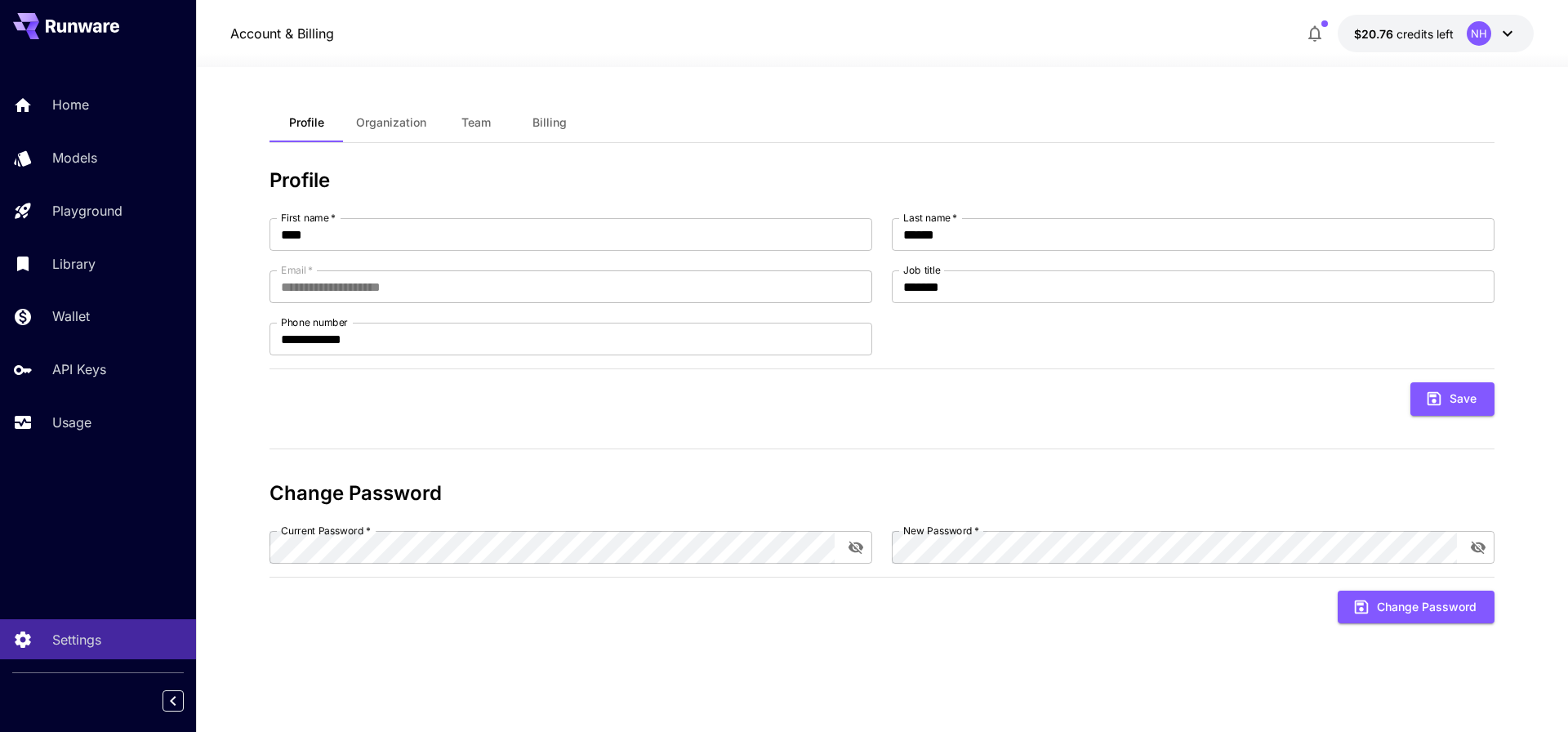
click at [574, 128] on button "Billing" at bounding box center [550, 122] width 74 height 39
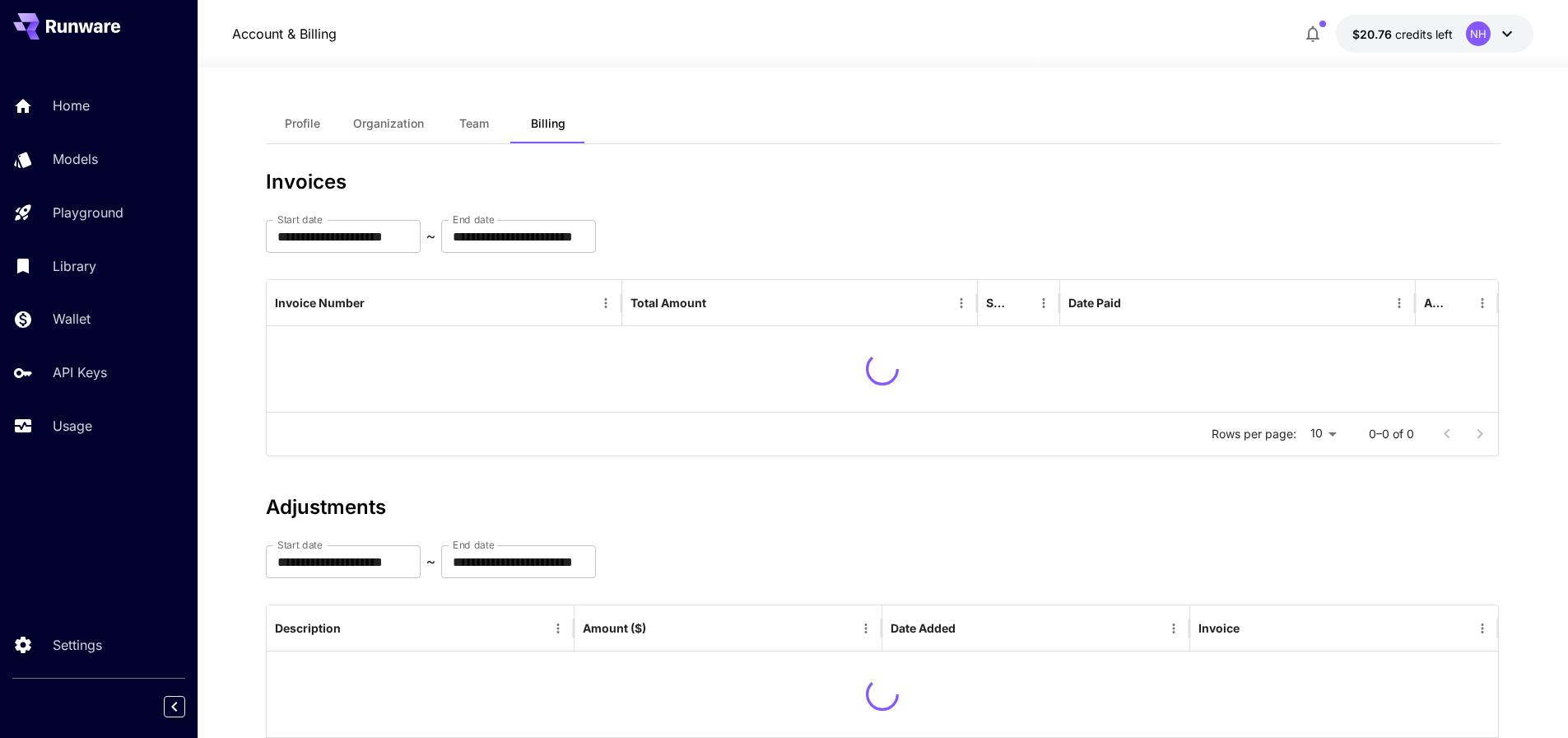
click at [463, 125] on span "Team" at bounding box center [474, 124] width 30 height 15
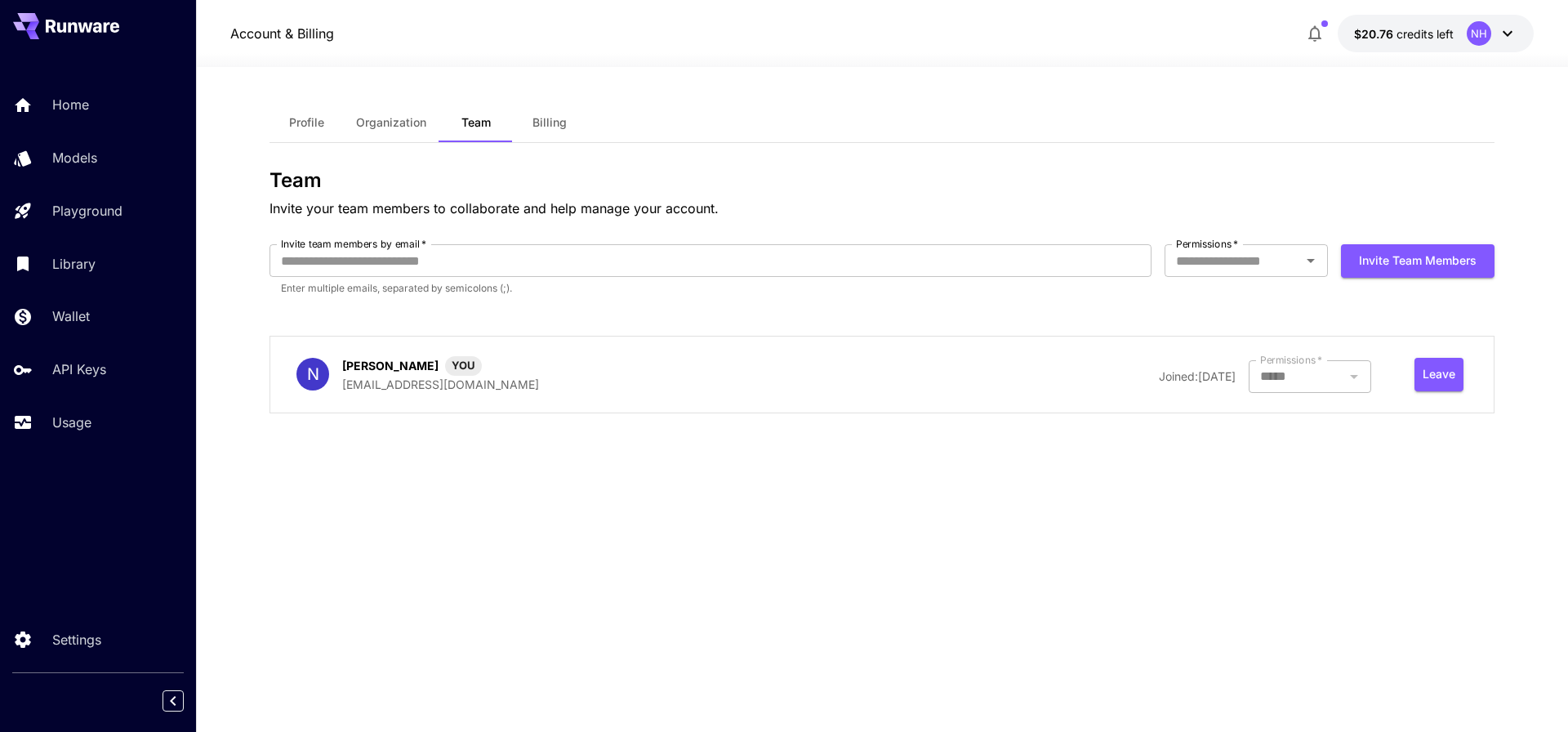
click at [559, 126] on span "Billing" at bounding box center [549, 123] width 34 height 15
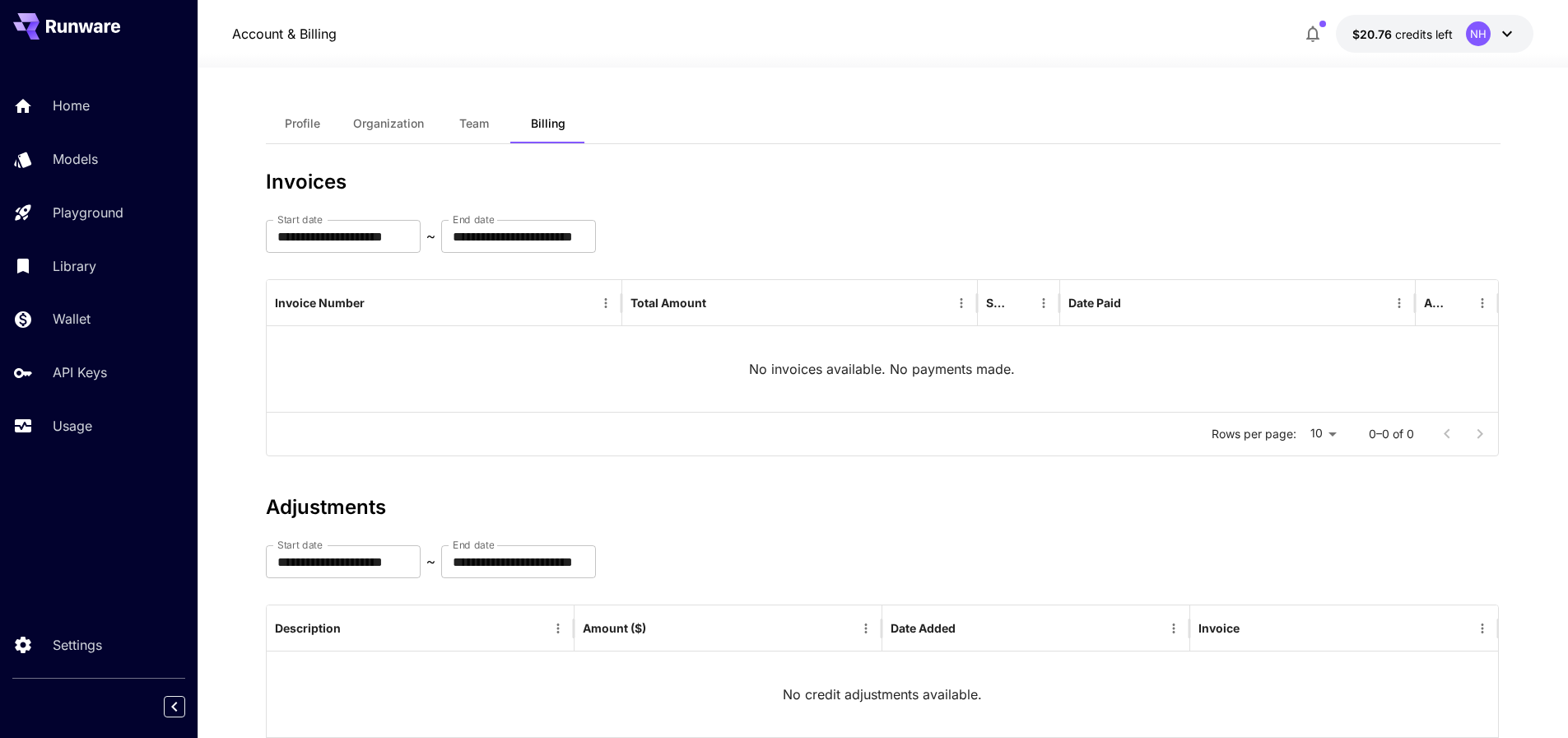
click at [418, 127] on span "Organization" at bounding box center [389, 124] width 71 height 15
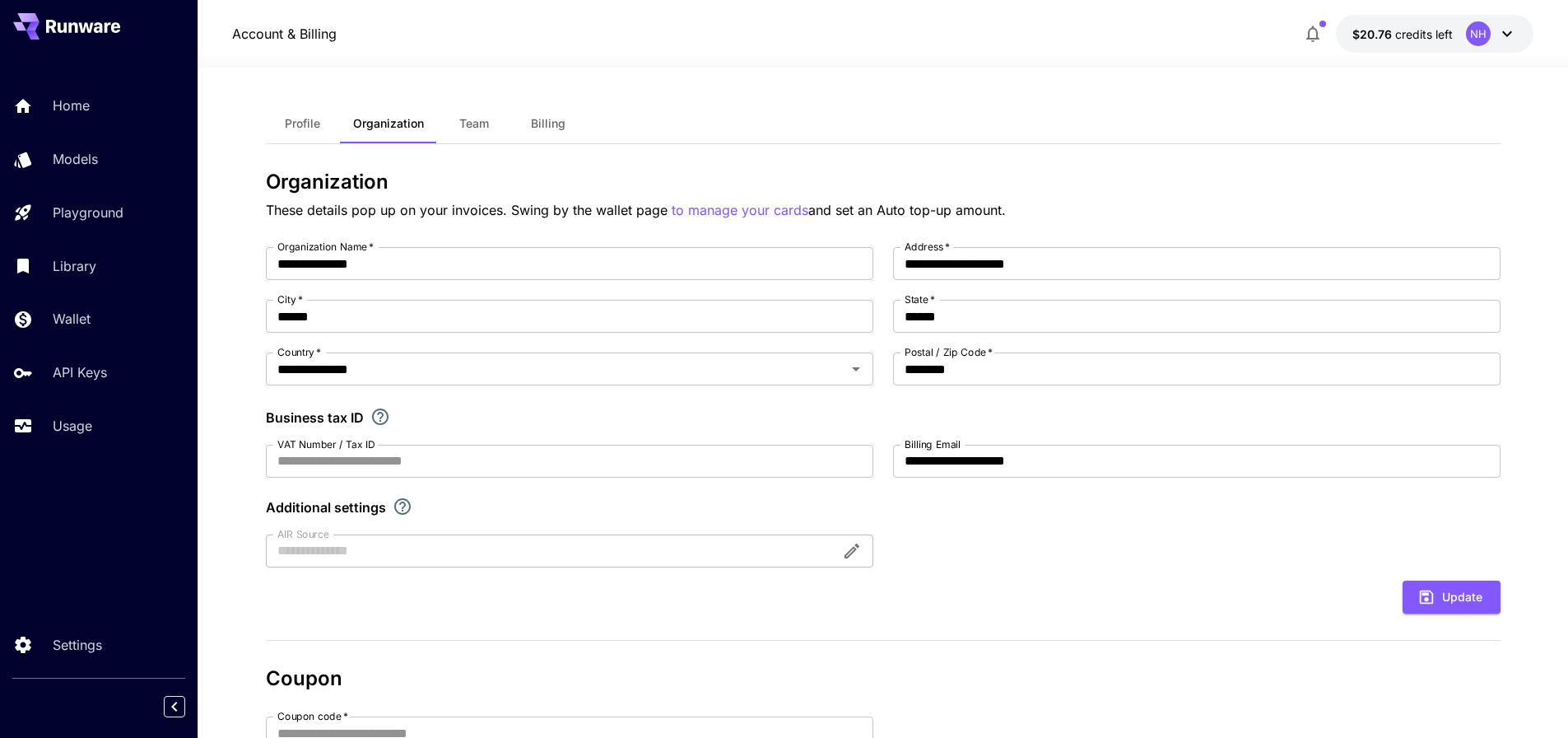
click at [323, 142] on button "Profile" at bounding box center [303, 123] width 74 height 40
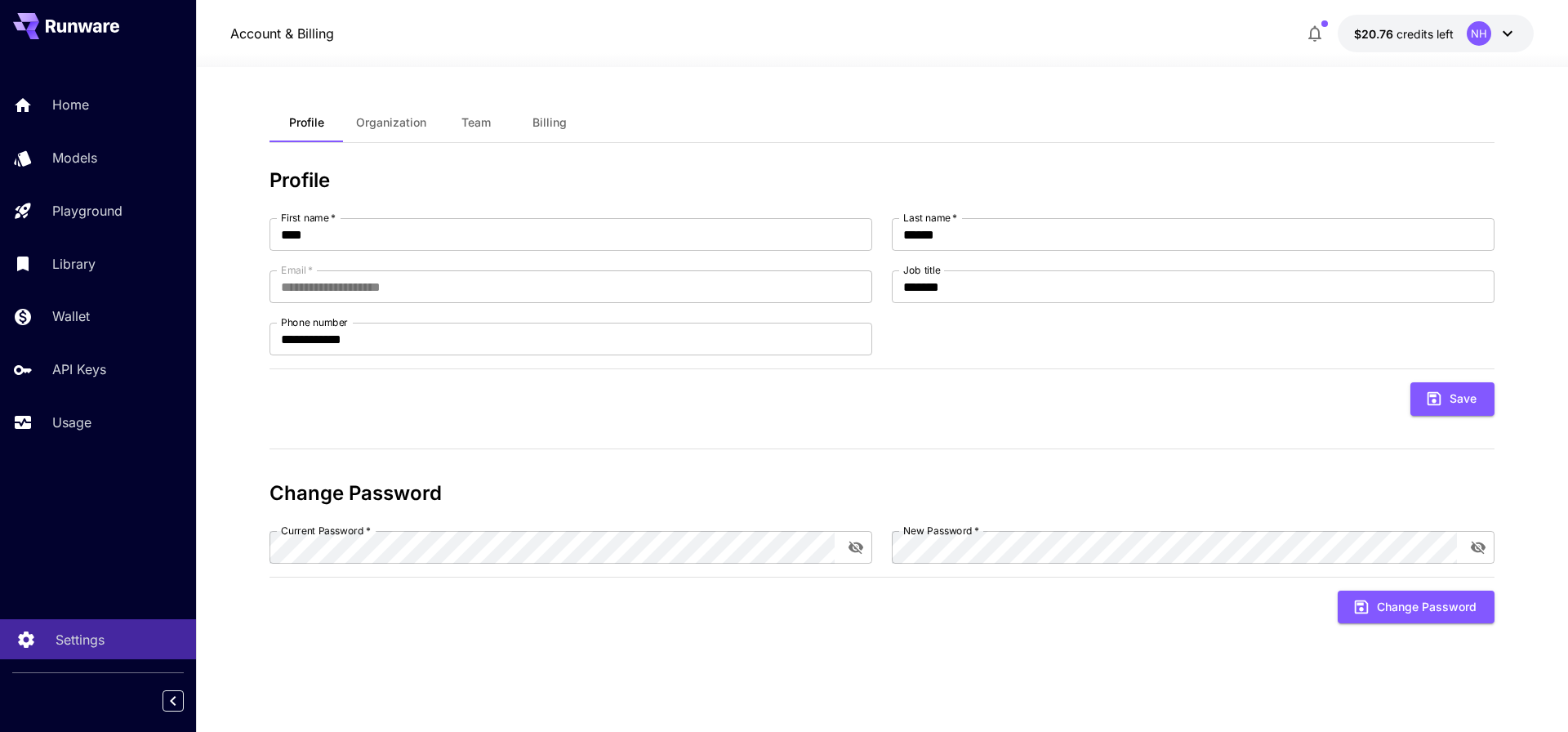
click at [83, 630] on p "Settings" at bounding box center [79, 639] width 49 height 19
click at [86, 372] on p "API Keys" at bounding box center [82, 369] width 54 height 19
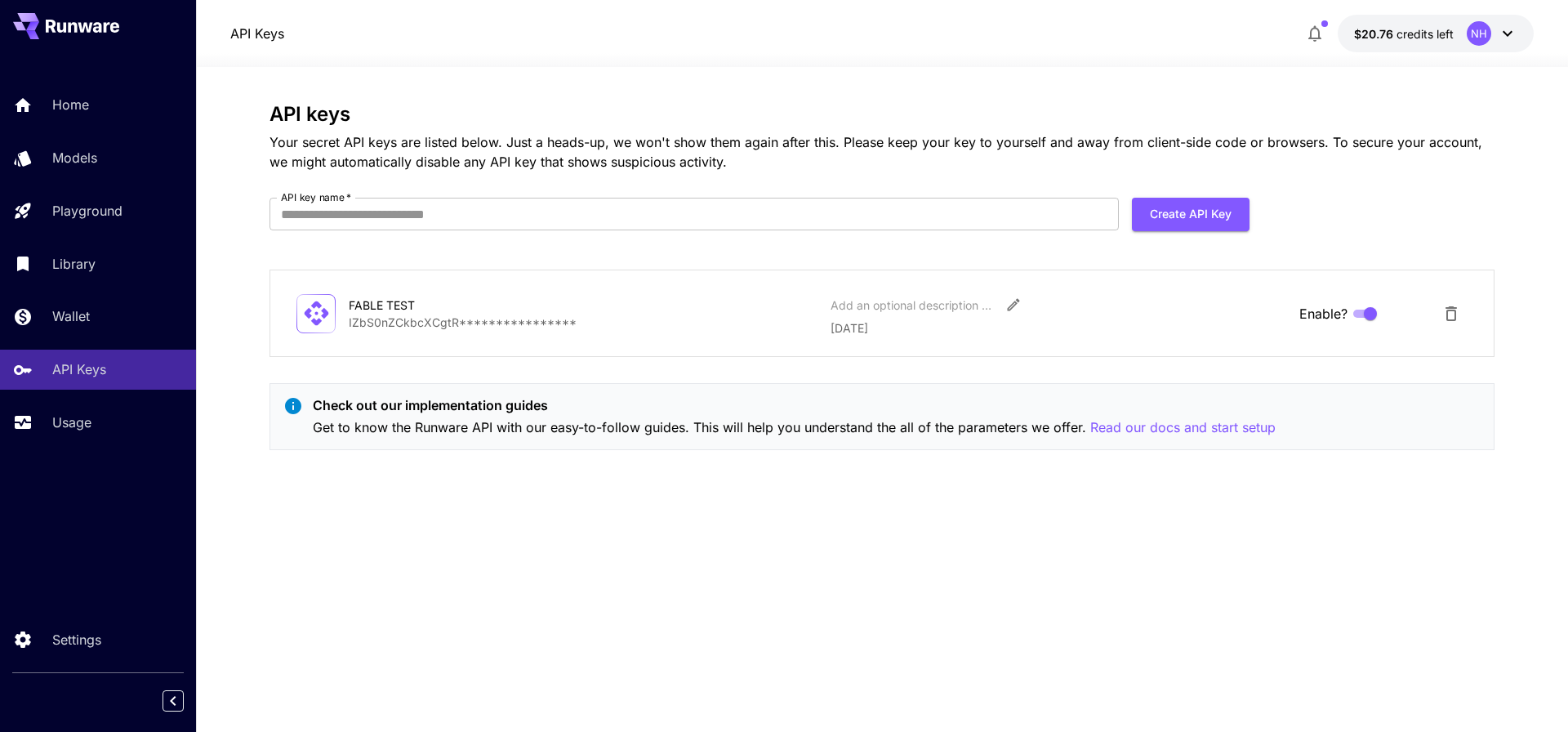
click at [1463, 305] on button "Delete API Key" at bounding box center [1451, 313] width 33 height 33
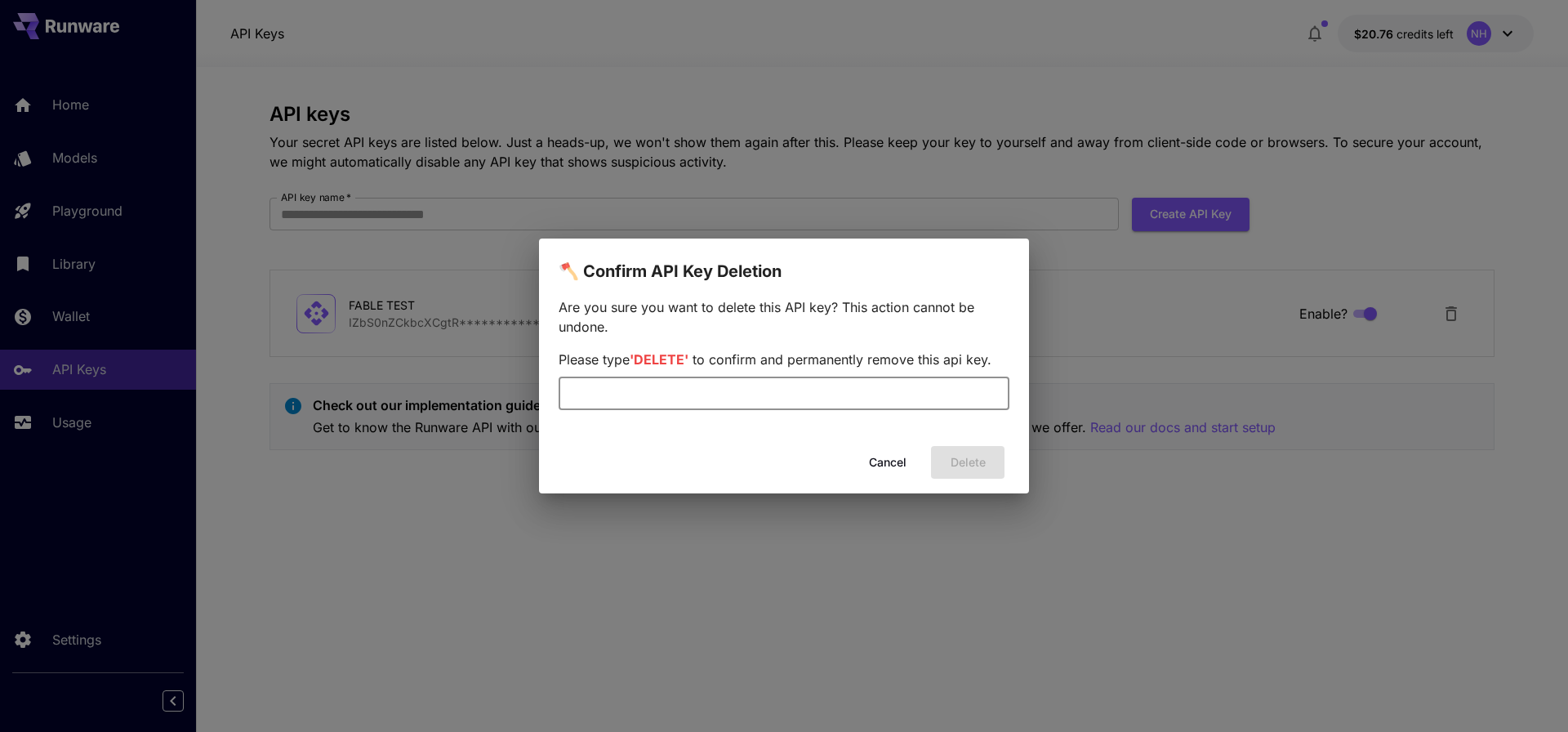
click at [760, 390] on input "text" at bounding box center [784, 393] width 451 height 33
type input "******"
click at [964, 460] on button "Delete" at bounding box center [968, 463] width 74 height 33
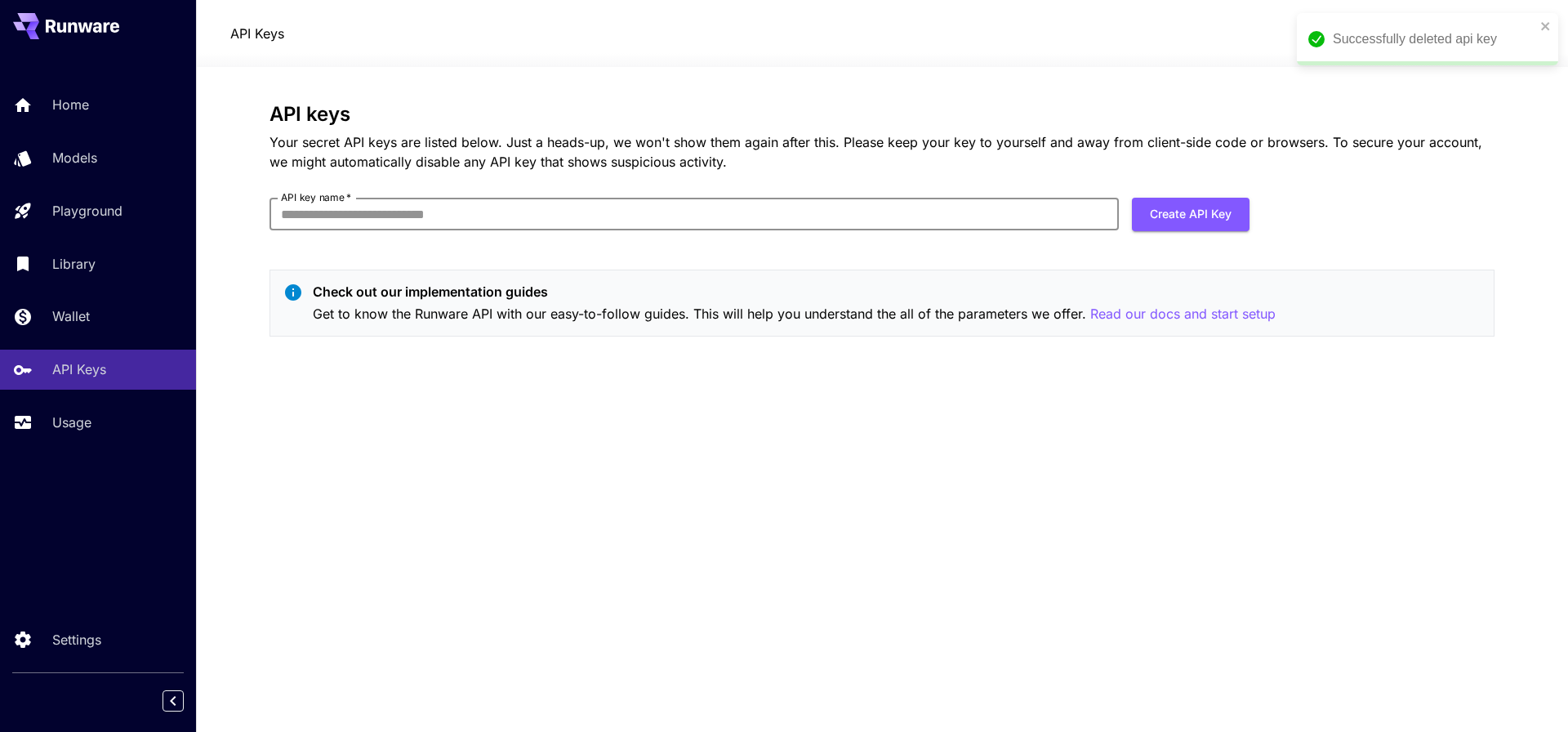
click at [623, 217] on input "API key name   *" at bounding box center [694, 213] width 849 height 33
type input "**********"
drag, startPoint x: 1307, startPoint y: 216, endPoint x: 1290, endPoint y: 219, distance: 17.3
click at [1303, 217] on div "**********" at bounding box center [882, 226] width 1225 height 247
click at [1221, 231] on form "**********" at bounding box center [759, 220] width 980 height 46
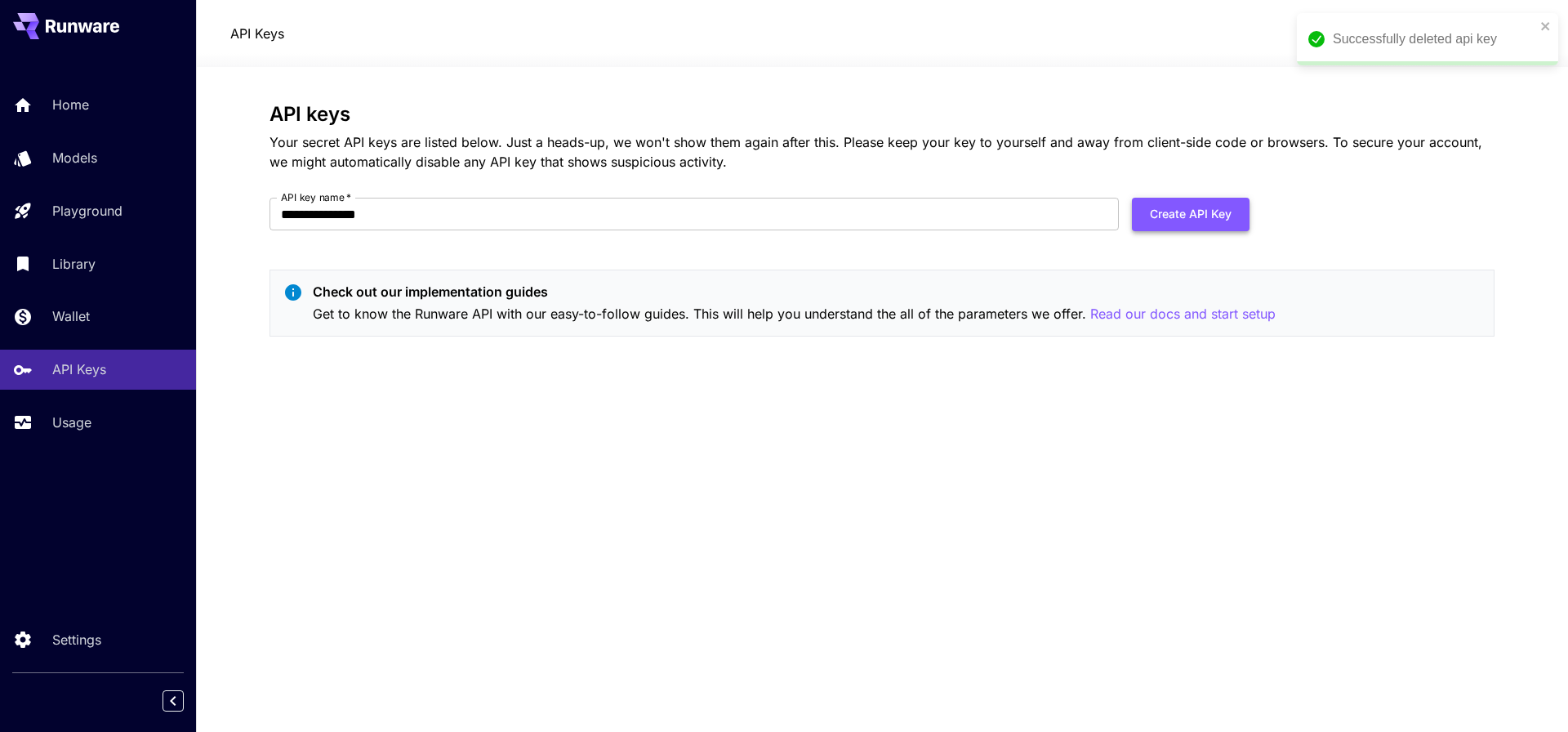
click at [1223, 221] on button "Create API Key" at bounding box center [1191, 214] width 118 height 33
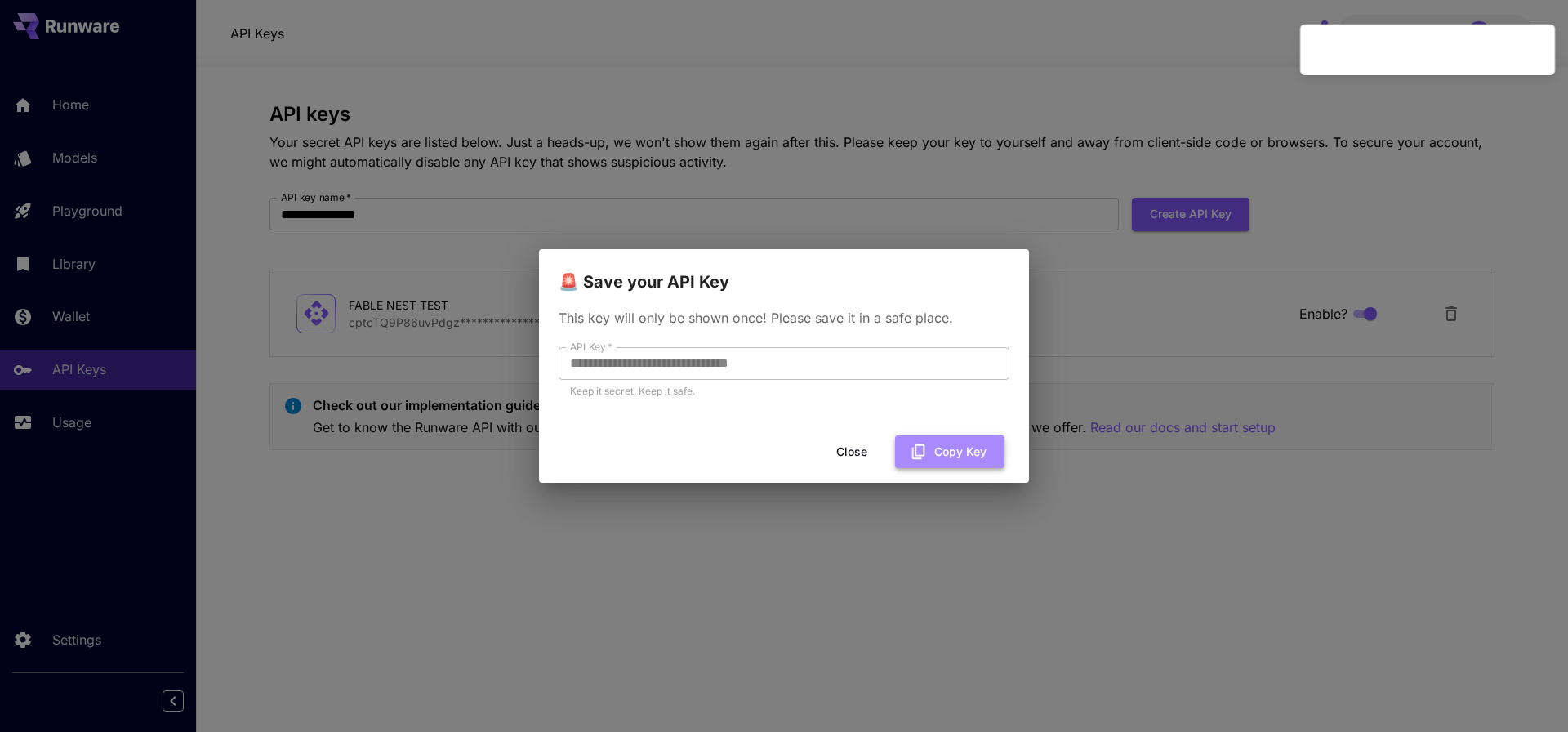
click at [925, 444] on icon "button" at bounding box center [918, 451] width 18 height 18
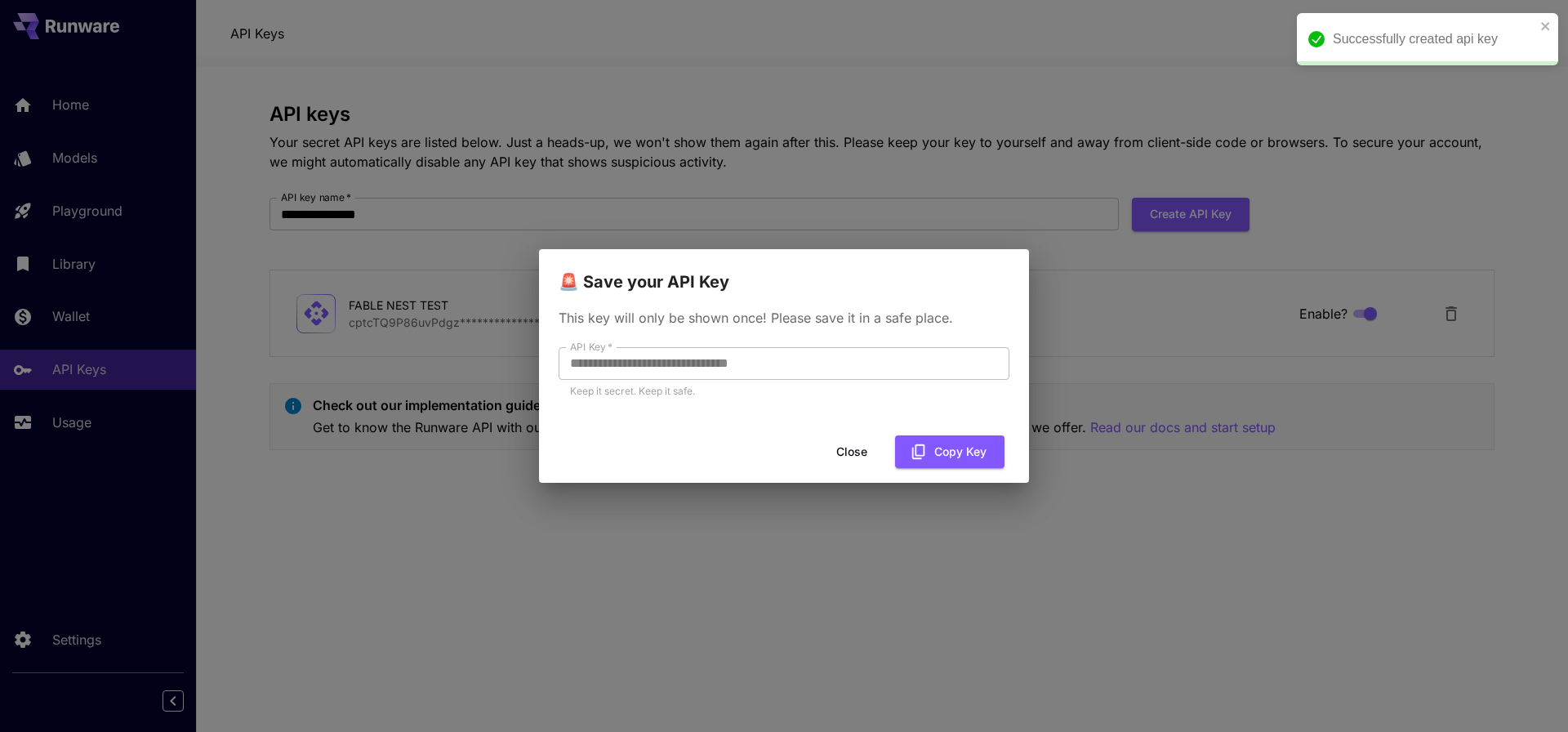
click at [731, 73] on div "**********" at bounding box center [784, 366] width 1568 height 732
